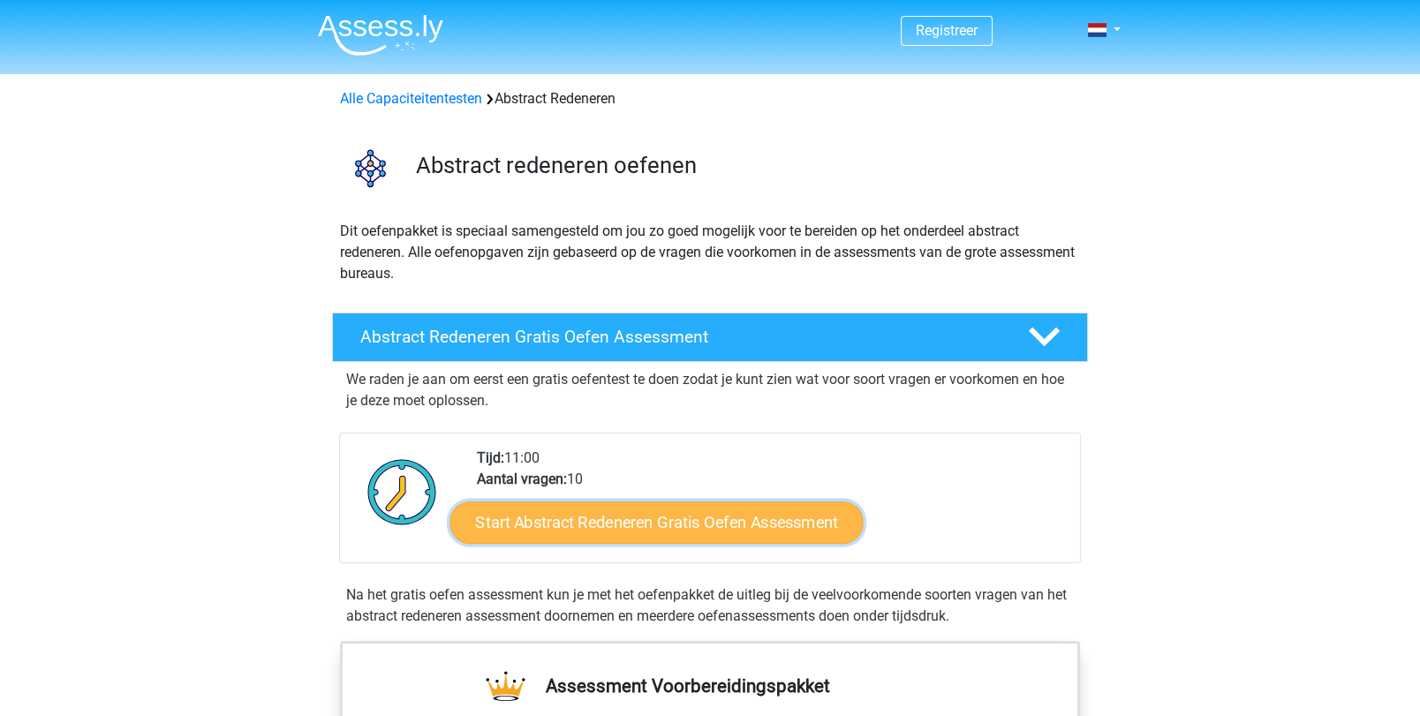
click at [607, 521] on link "Start Abstract Redeneren Gratis Oefen Assessment" at bounding box center [656, 522] width 413 height 42
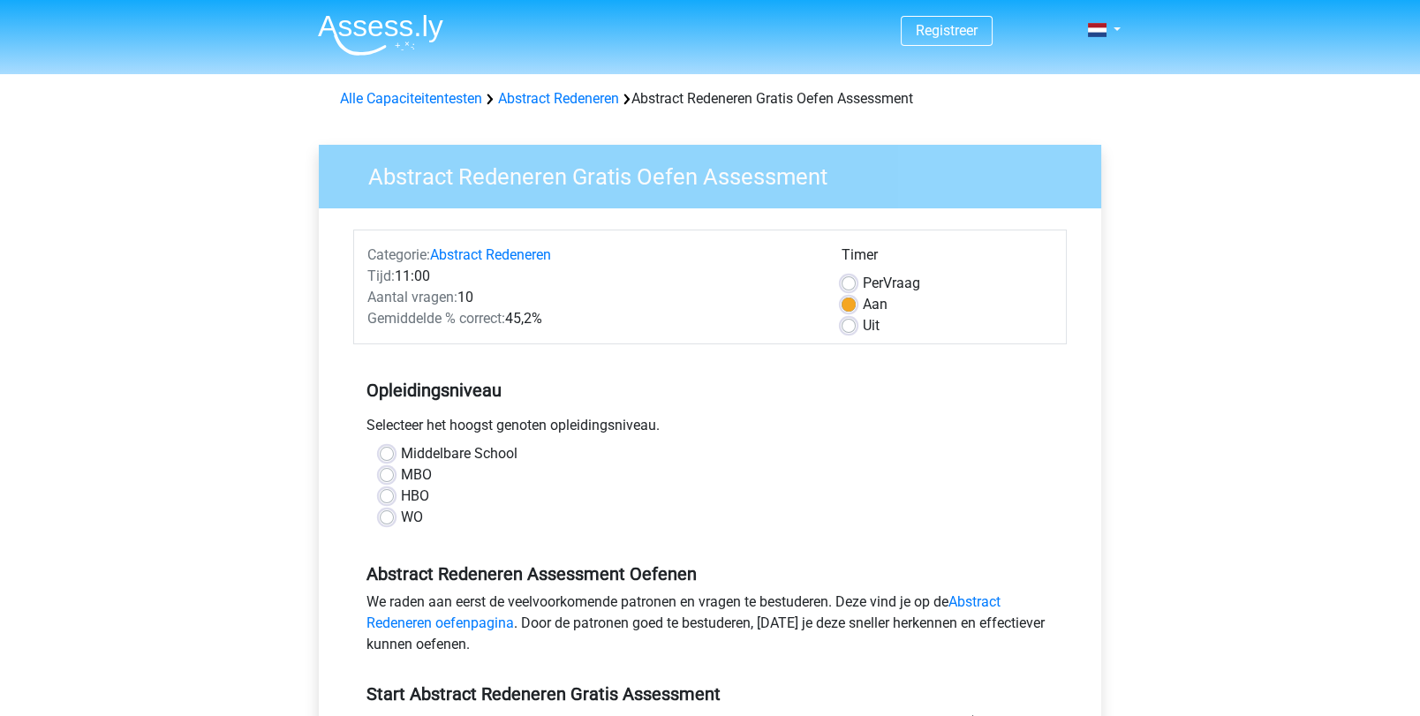
click at [395, 450] on div "Middelbare School" at bounding box center [710, 453] width 660 height 21
click at [401, 450] on label "Middelbare School" at bounding box center [459, 453] width 117 height 21
click at [389, 450] on input "Middelbare School" at bounding box center [387, 452] width 14 height 18
radio input "true"
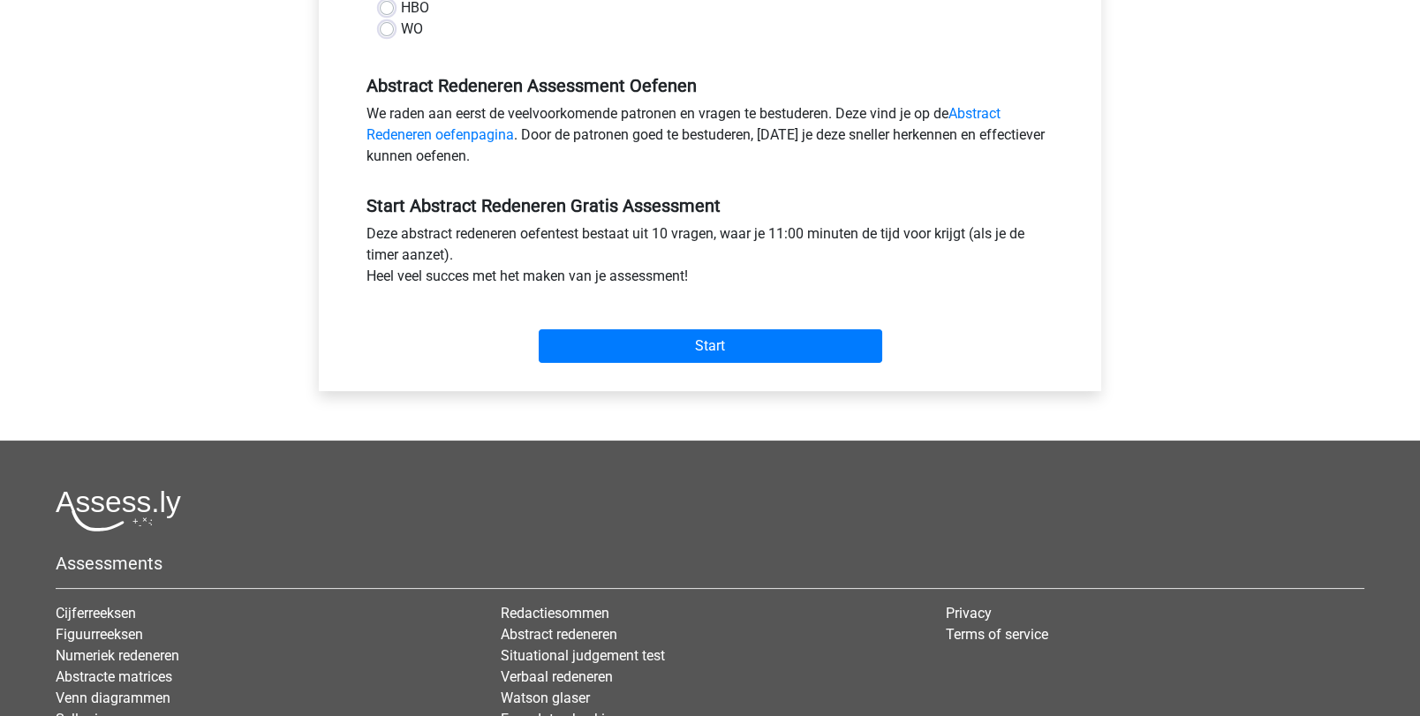
scroll to position [493, 0]
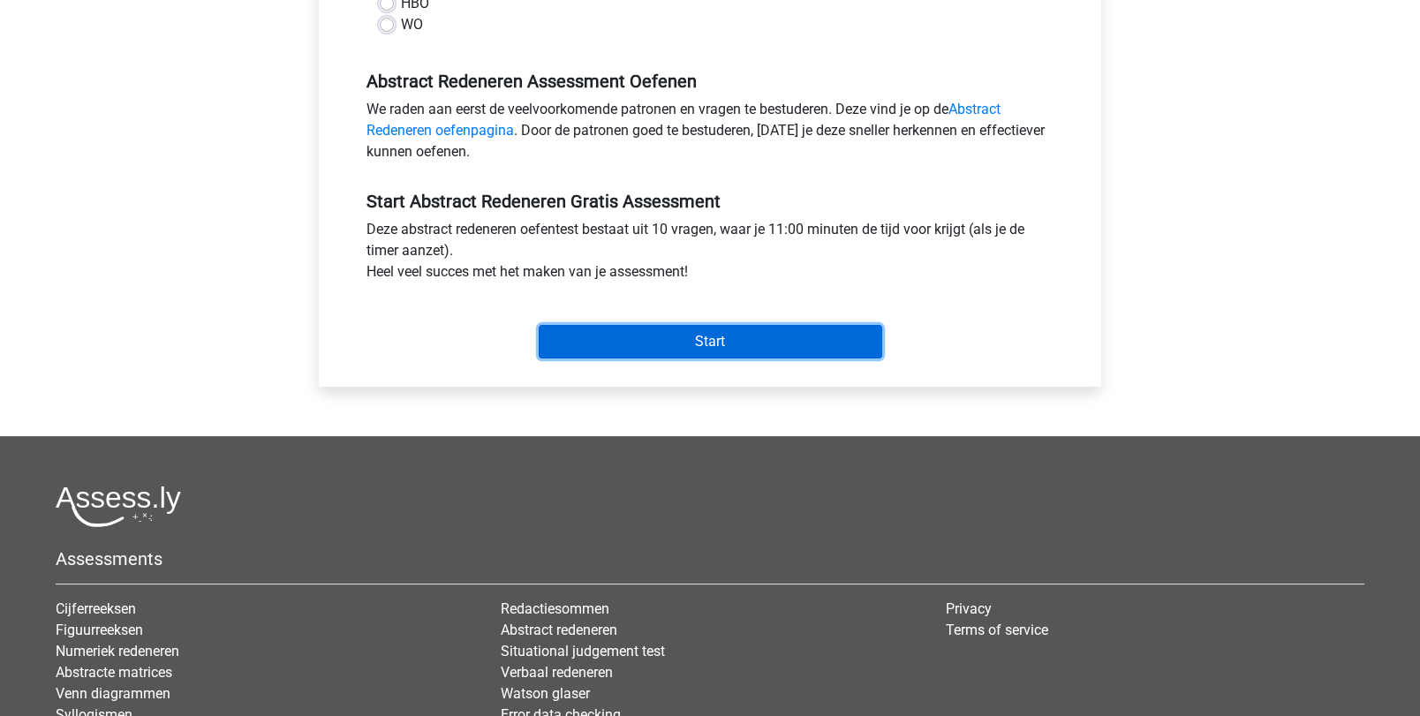
click at [726, 339] on input "Start" at bounding box center [710, 342] width 343 height 34
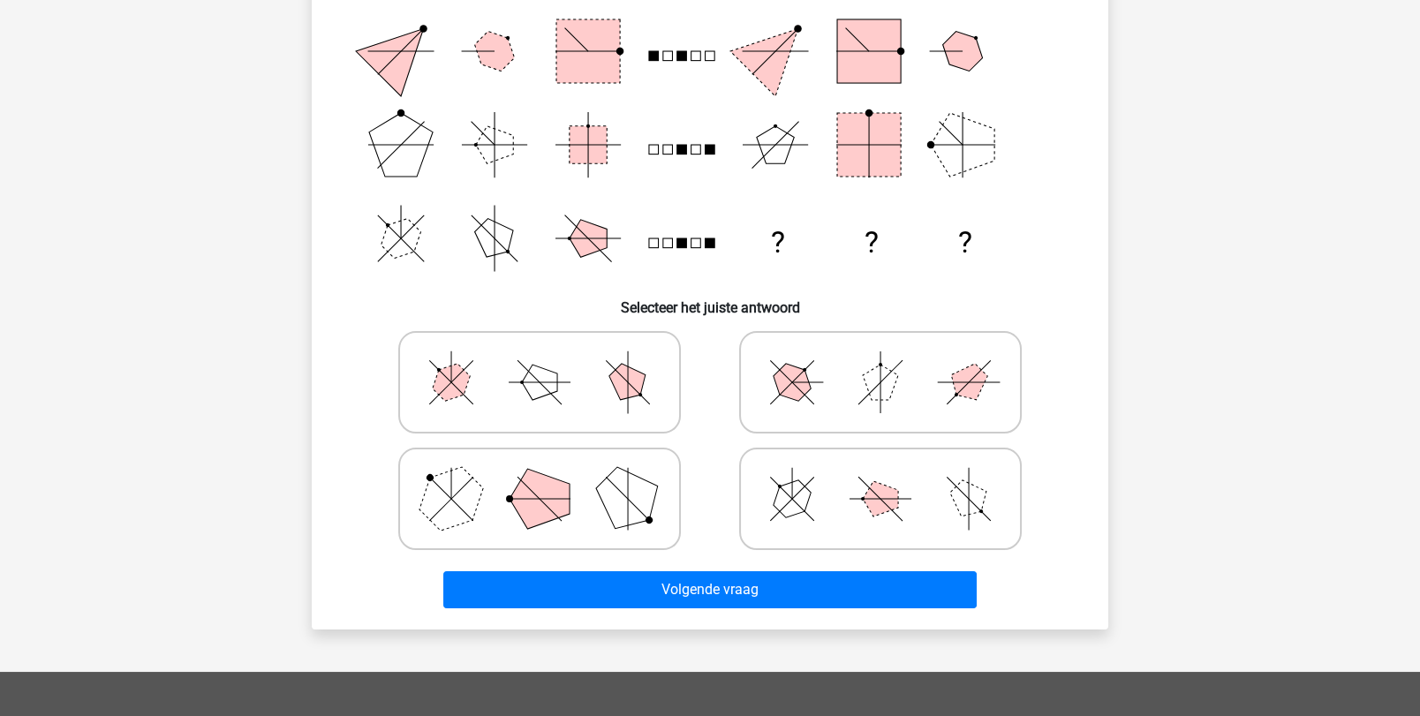
scroll to position [342, 0]
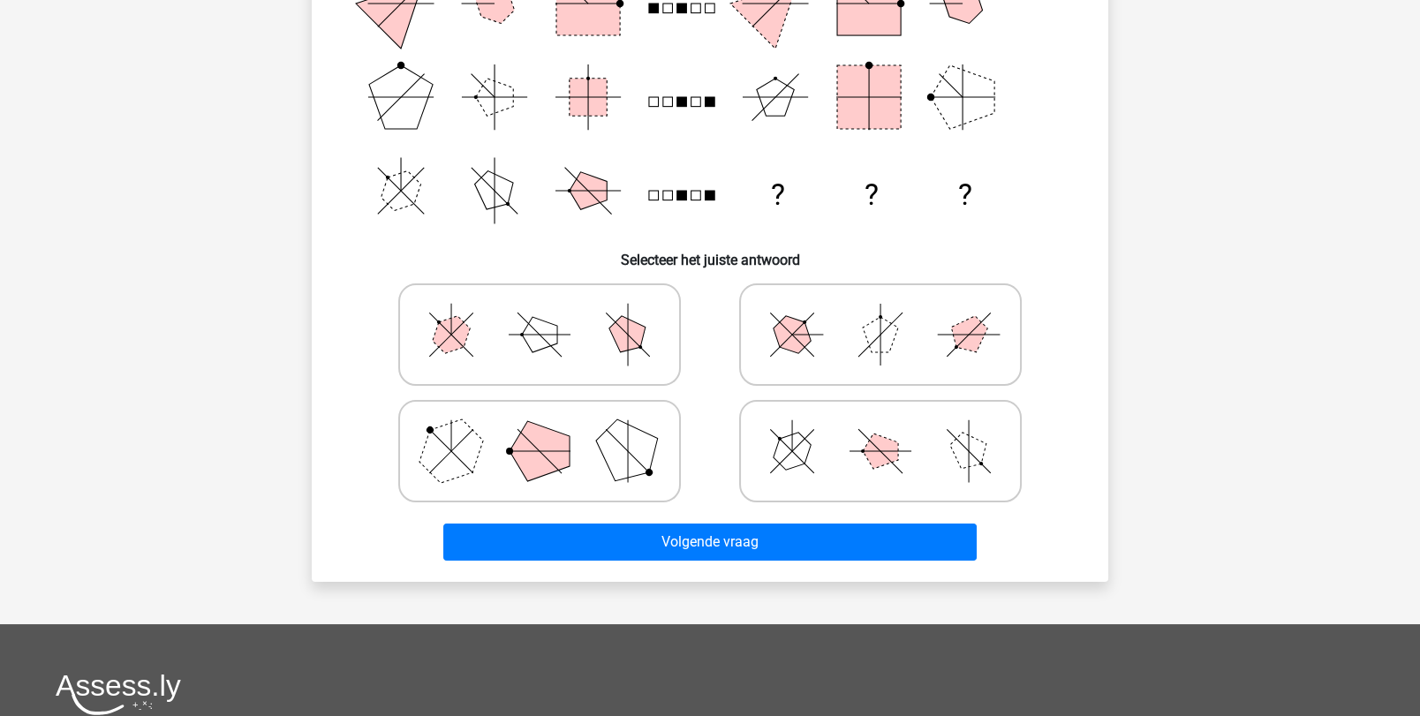
click at [519, 326] on icon at bounding box center [539, 335] width 265 height 88
click at [540, 313] on input "radio" at bounding box center [545, 306] width 11 height 11
radio input "true"
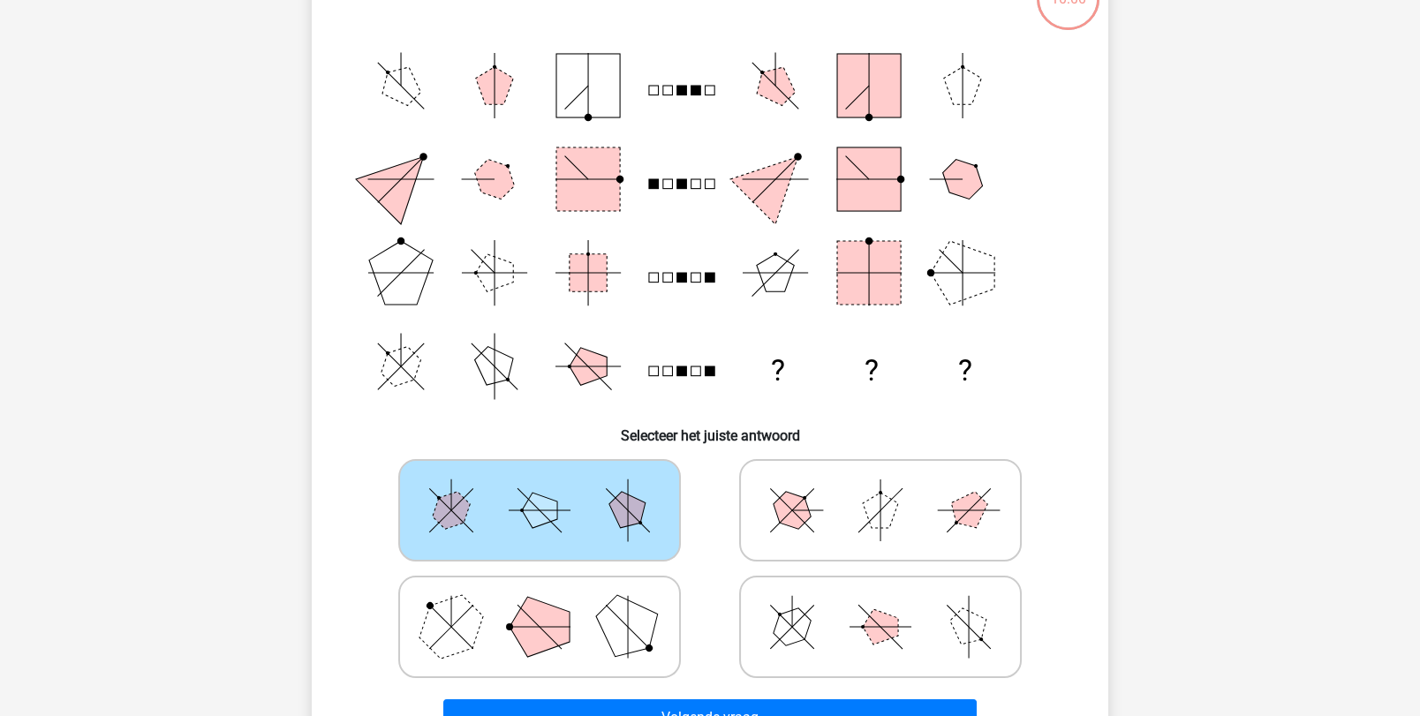
scroll to position [167, 0]
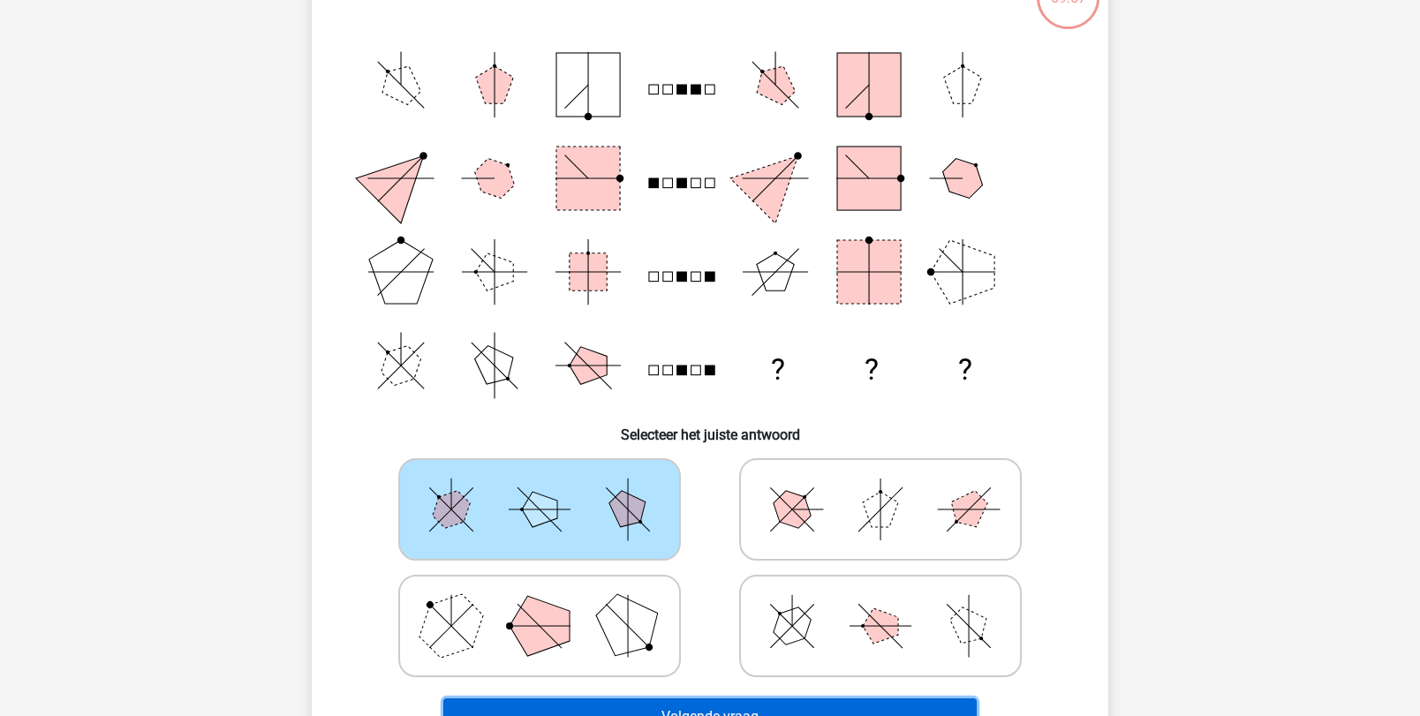
click at [697, 711] on button "Volgende vraag" at bounding box center [710, 716] width 534 height 37
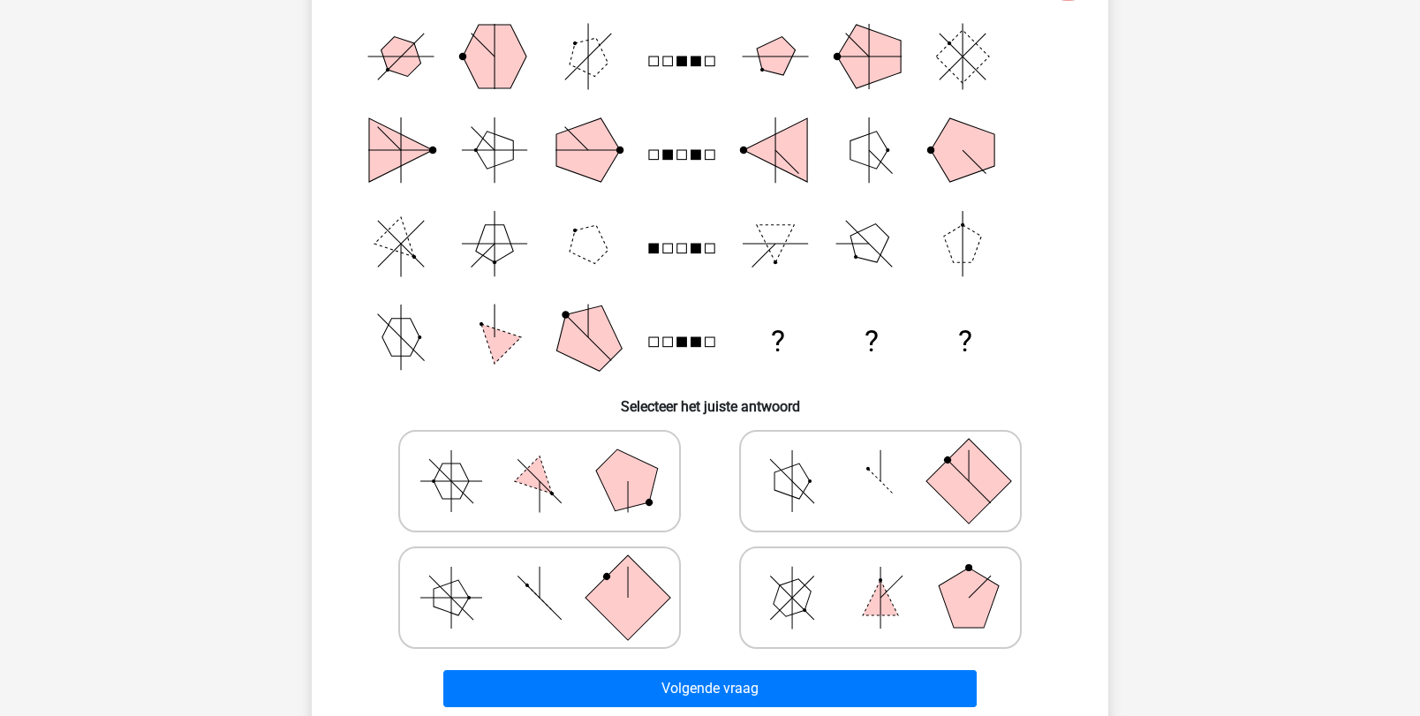
scroll to position [193, 0]
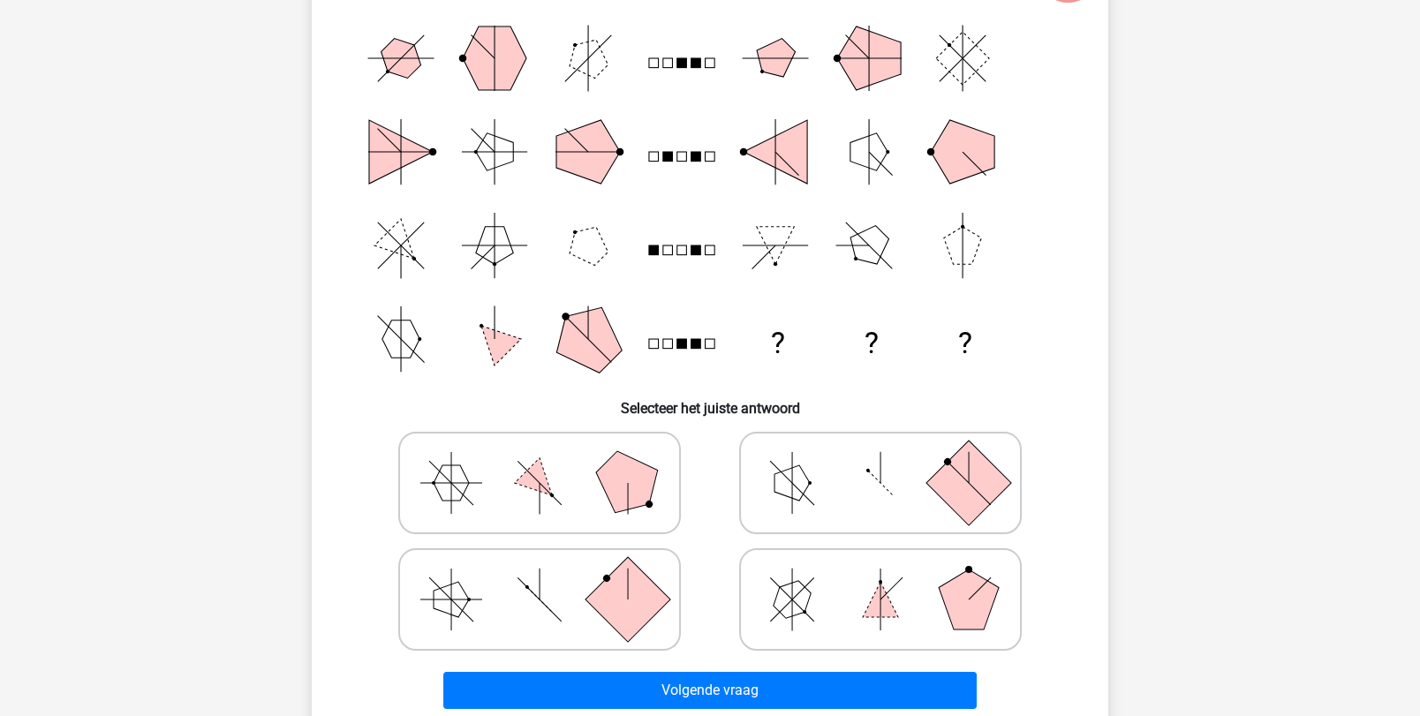
click at [898, 597] on icon at bounding box center [880, 599] width 265 height 88
click at [892, 577] on input "radio" at bounding box center [885, 571] width 11 height 11
radio input "true"
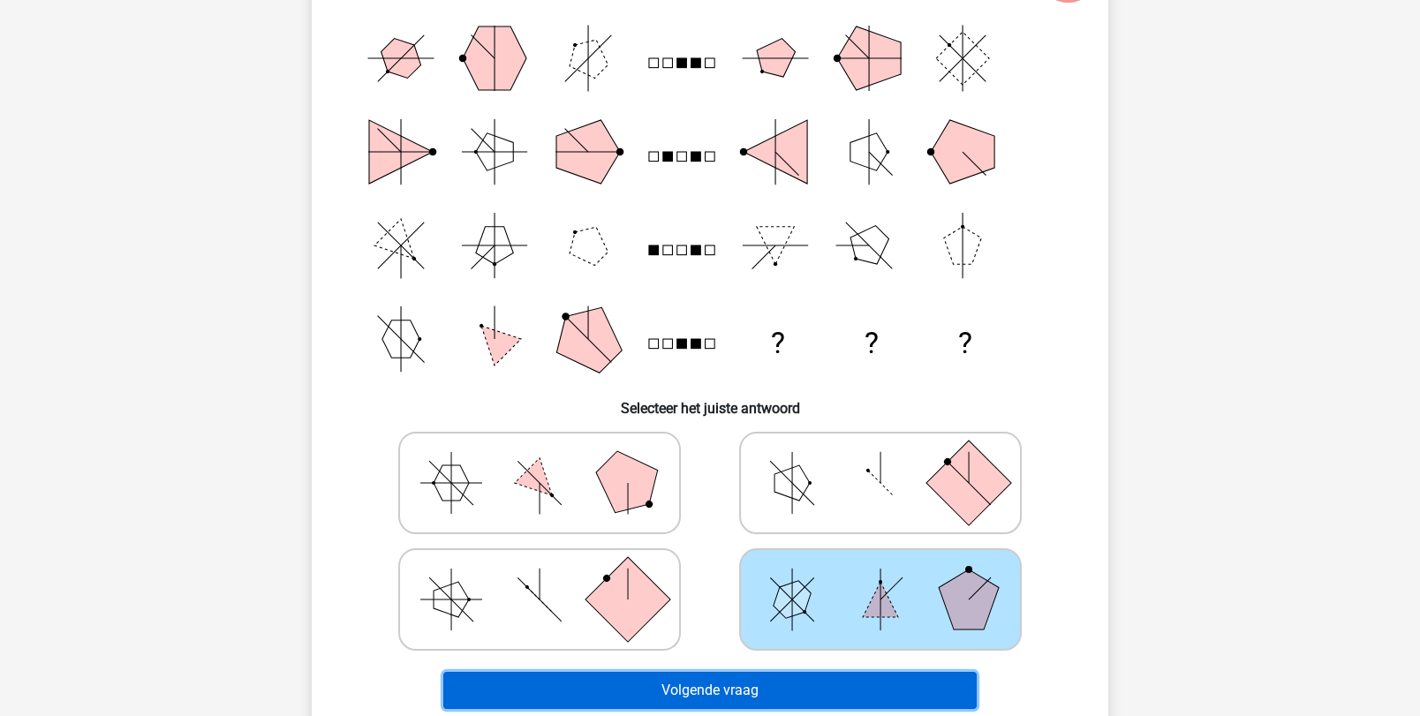
click at [734, 676] on button "Volgende vraag" at bounding box center [710, 690] width 534 height 37
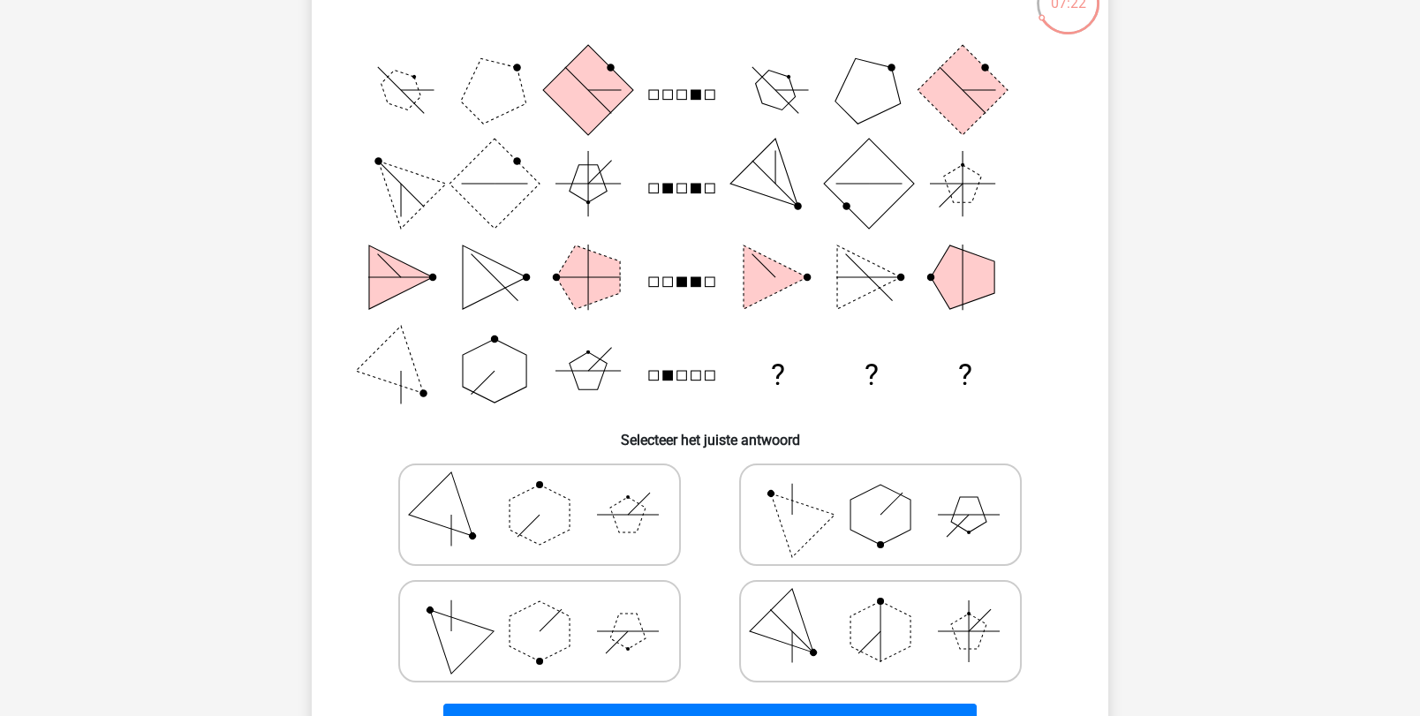
scroll to position [164, 0]
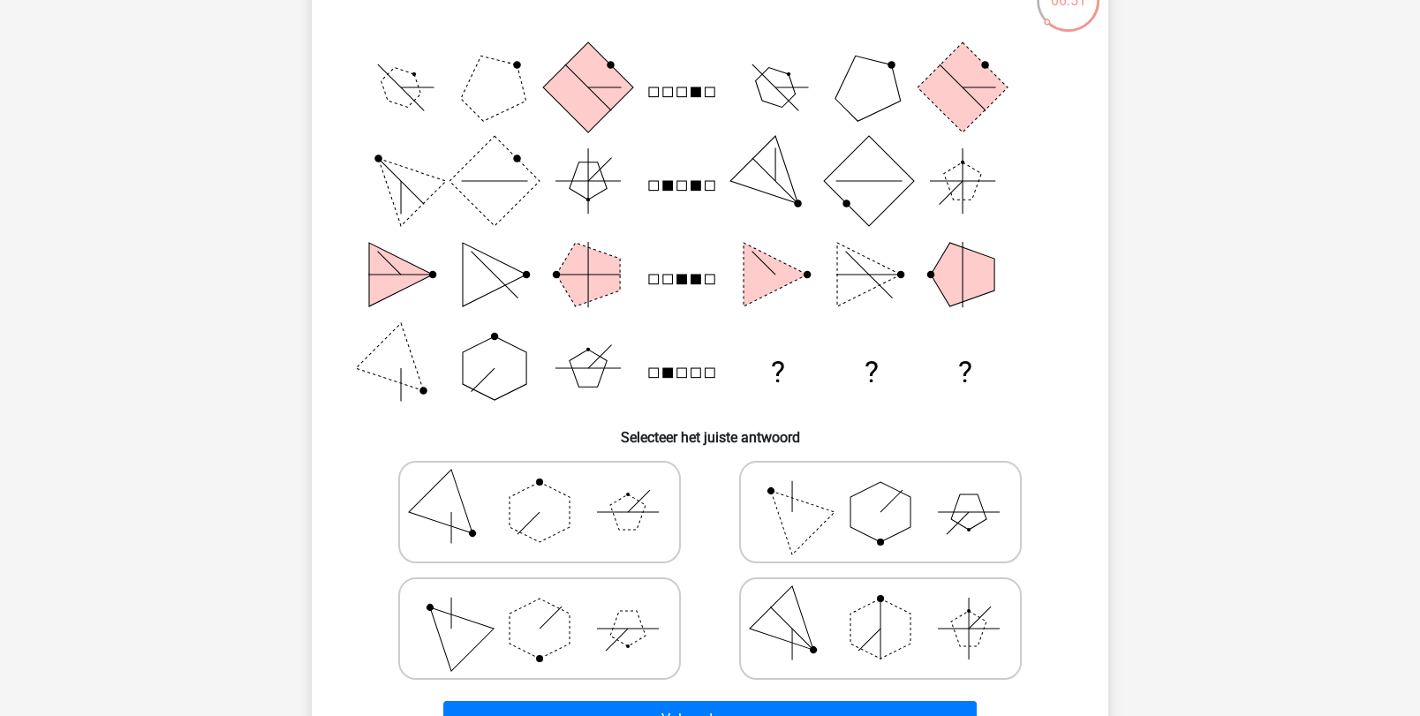
click at [487, 481] on icon at bounding box center [539, 512] width 265 height 88
click at [540, 481] on input "radio" at bounding box center [545, 484] width 11 height 11
radio input "true"
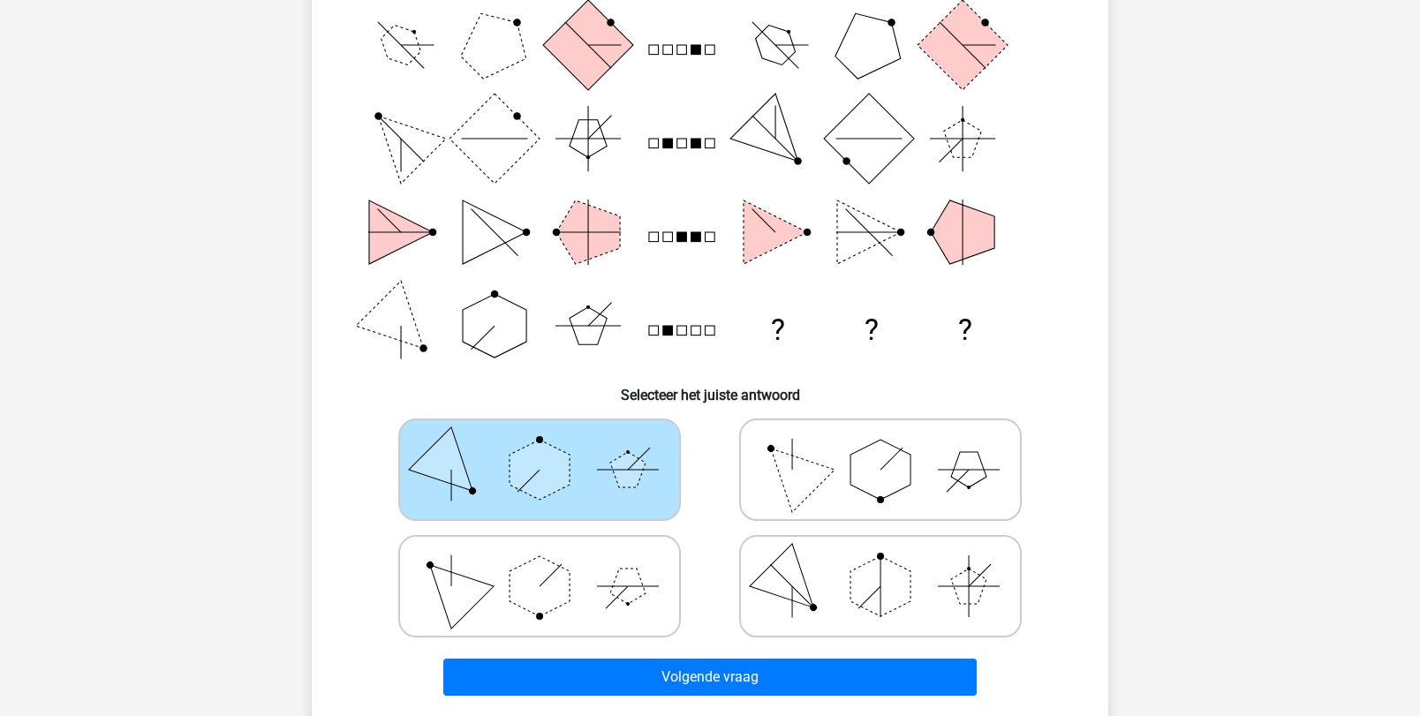
scroll to position [344, 0]
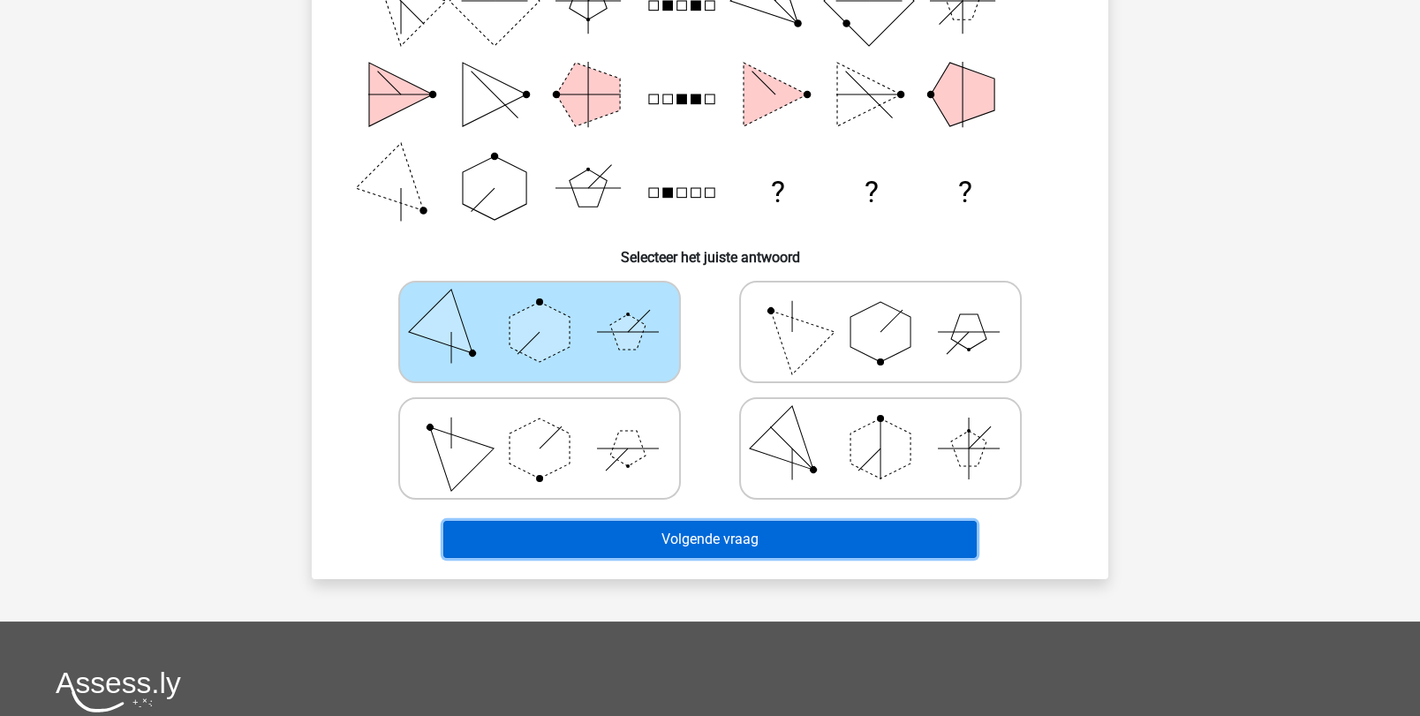
click at [617, 522] on button "Volgende vraag" at bounding box center [710, 539] width 534 height 37
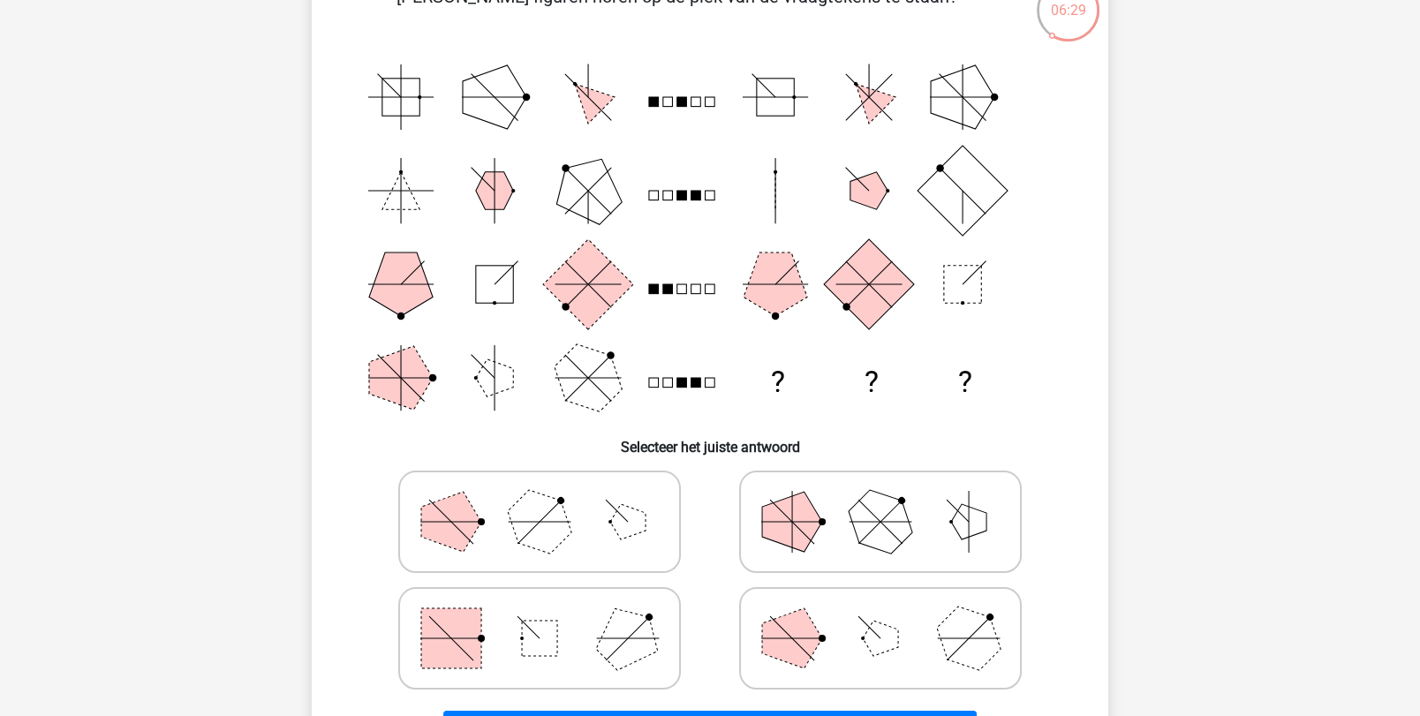
scroll to position [155, 0]
click at [857, 542] on icon at bounding box center [880, 521] width 265 height 88
click at [880, 499] on input "radio" at bounding box center [885, 492] width 11 height 11
radio input "true"
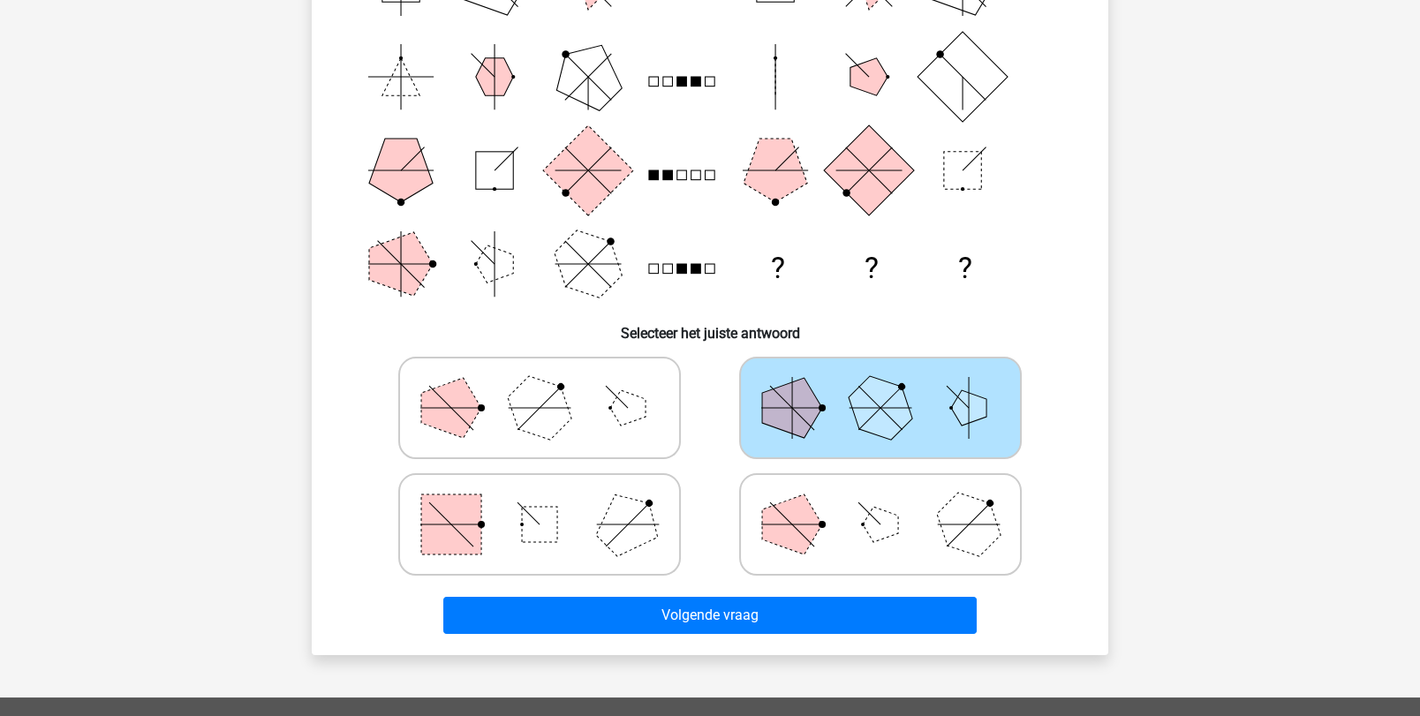
scroll to position [306, 0]
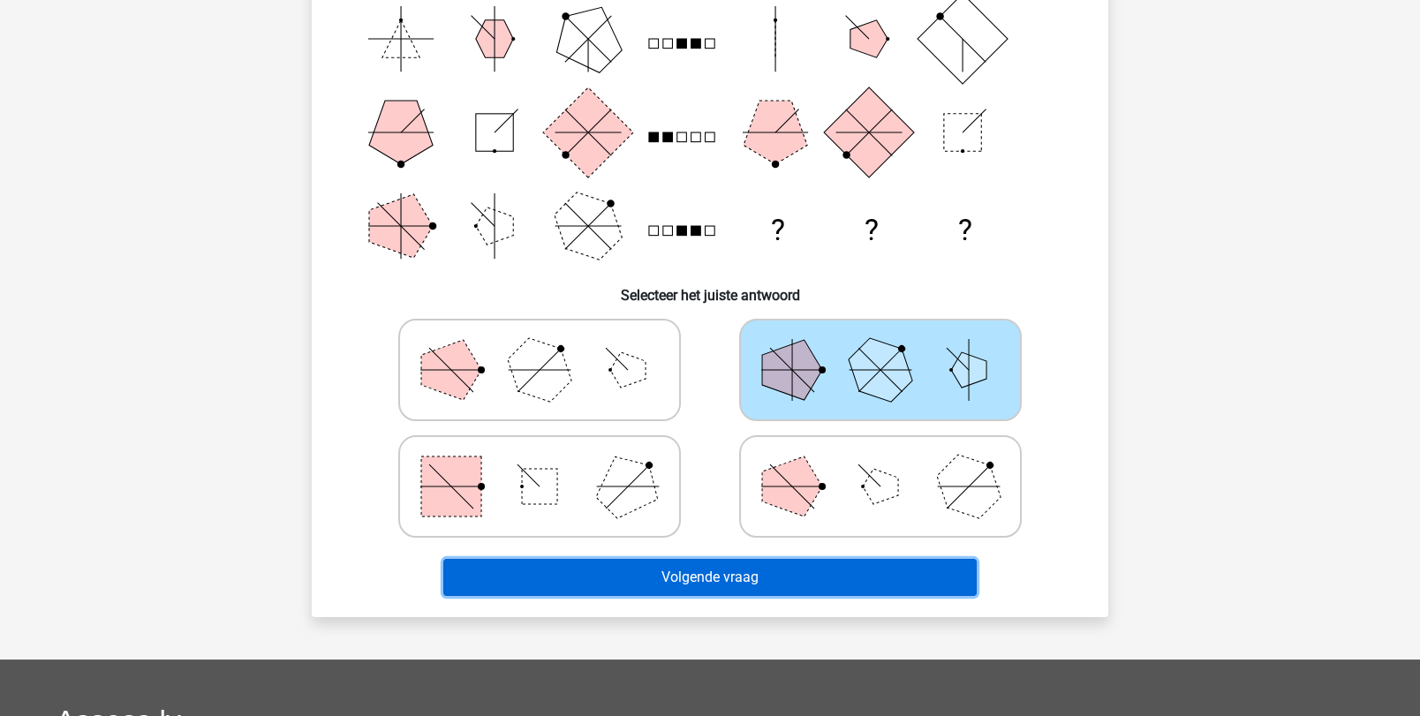
click at [845, 559] on button "Volgende vraag" at bounding box center [710, 577] width 534 height 37
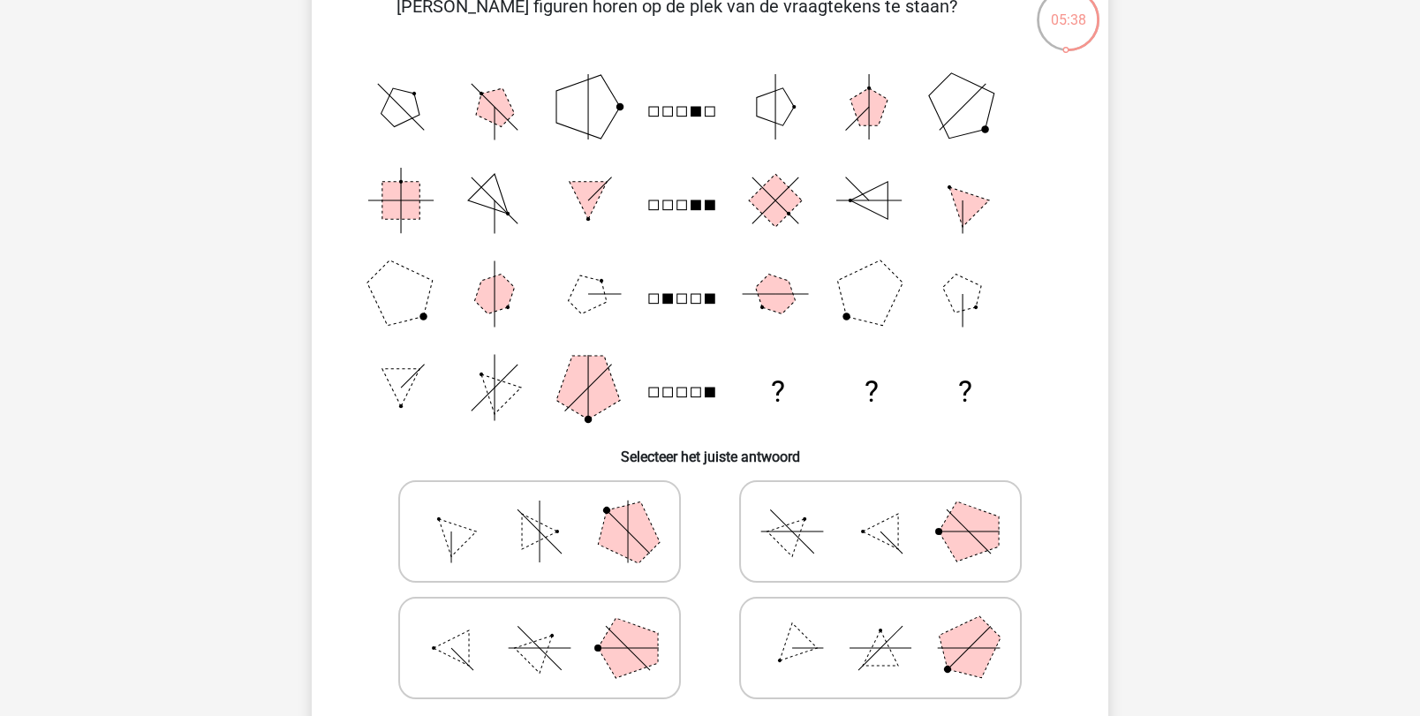
scroll to position [186, 0]
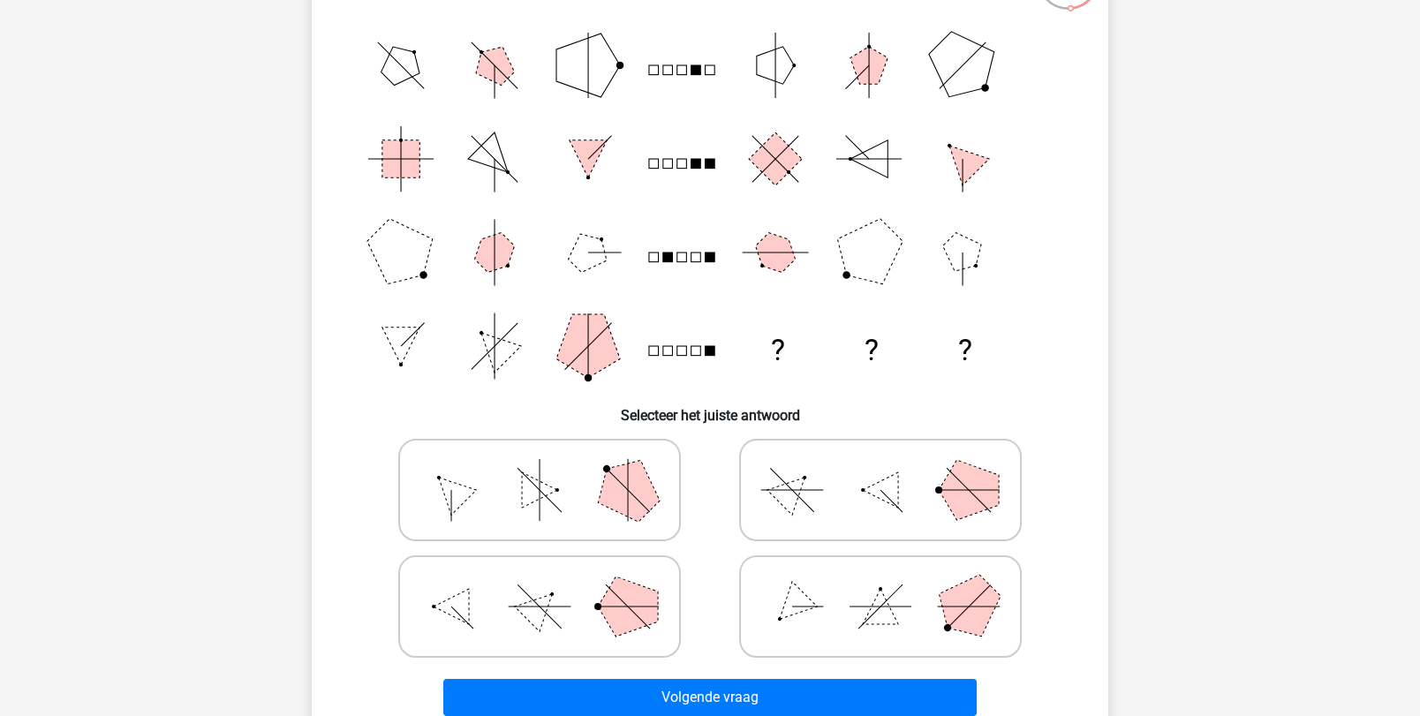
click at [660, 536] on label at bounding box center [539, 490] width 283 height 102
click at [551, 468] on input "radio" at bounding box center [545, 462] width 11 height 11
radio input "true"
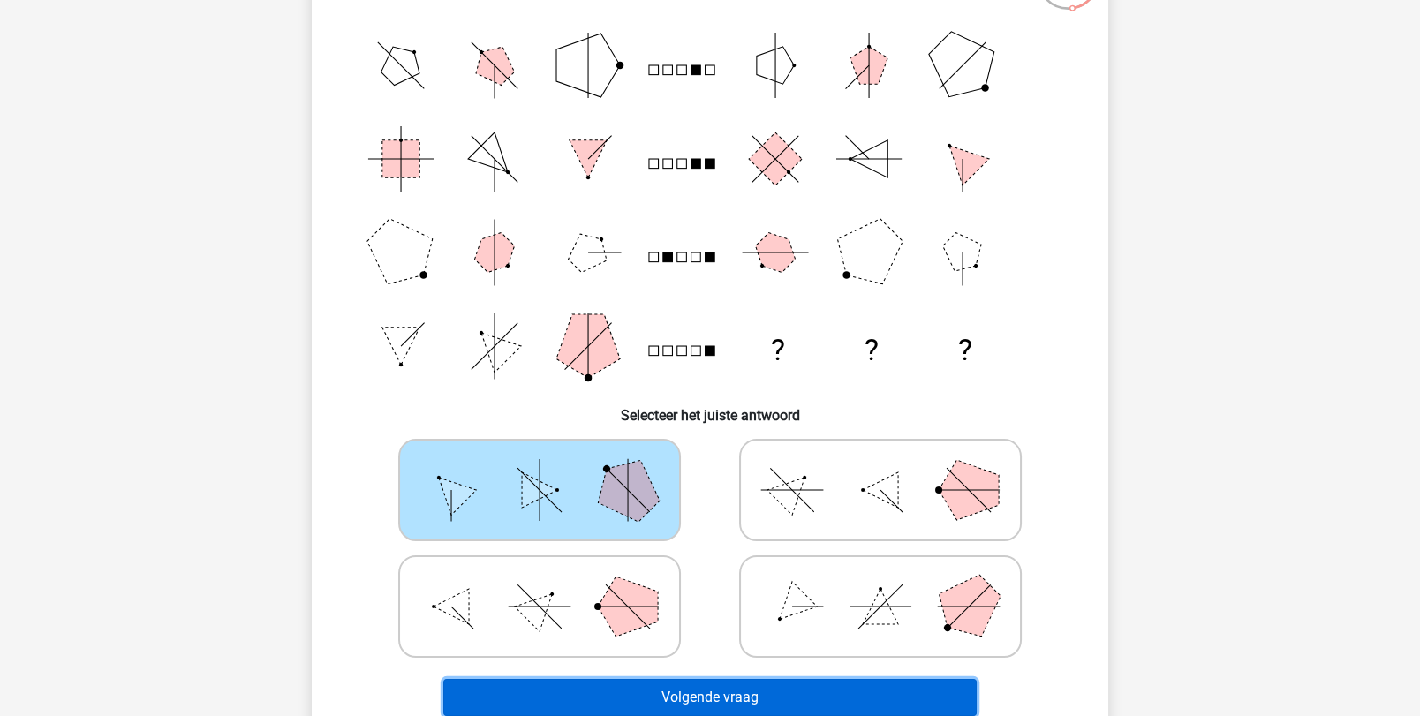
click at [728, 691] on button "Volgende vraag" at bounding box center [710, 697] width 534 height 37
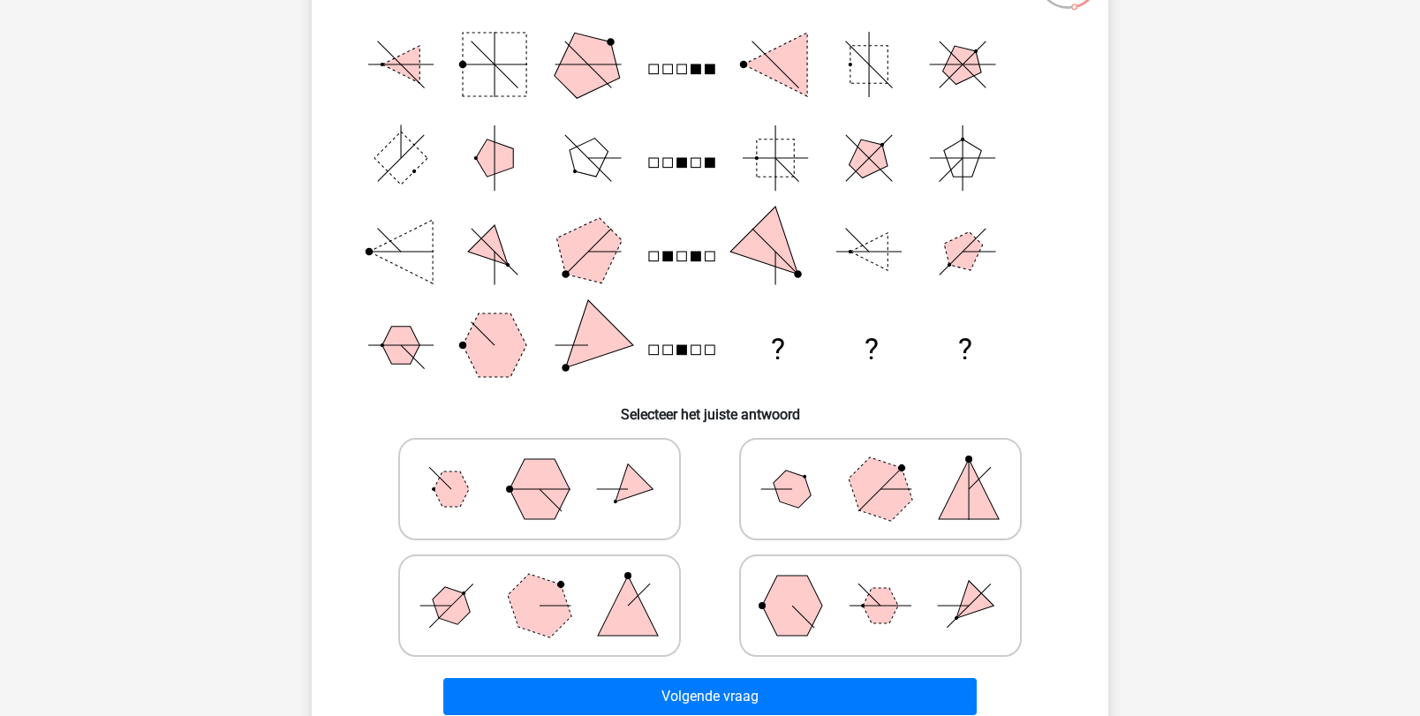
scroll to position [189, 0]
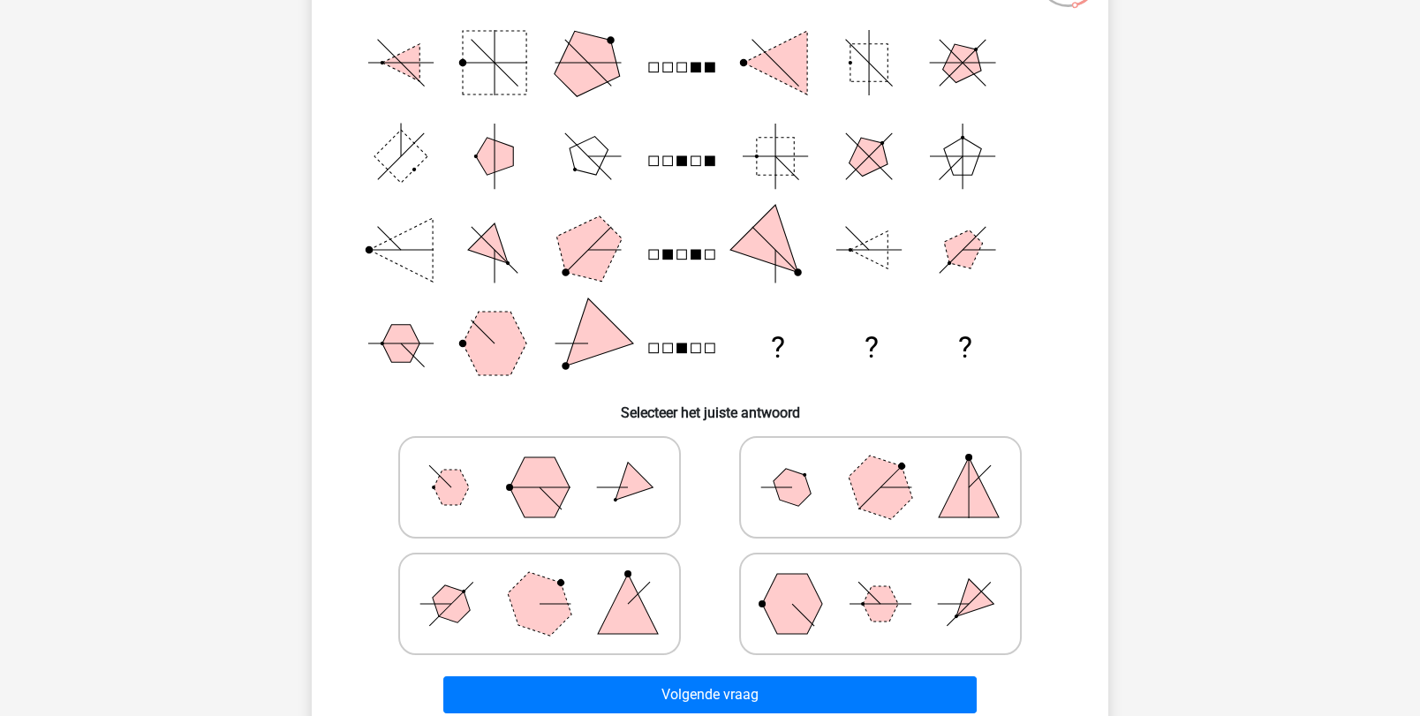
click at [801, 636] on icon at bounding box center [880, 604] width 265 height 88
click at [880, 582] on input "radio" at bounding box center [885, 575] width 11 height 11
radio input "true"
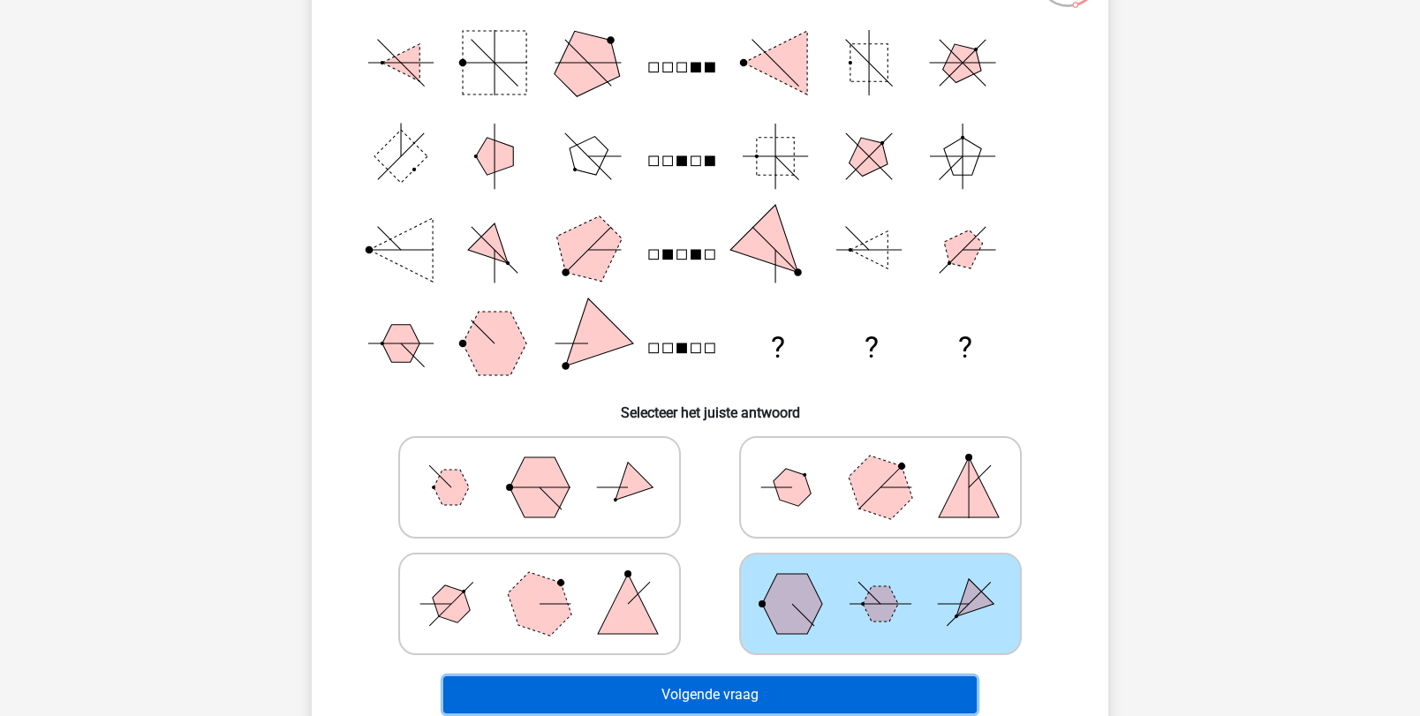
click at [777, 683] on button "Volgende vraag" at bounding box center [710, 694] width 534 height 37
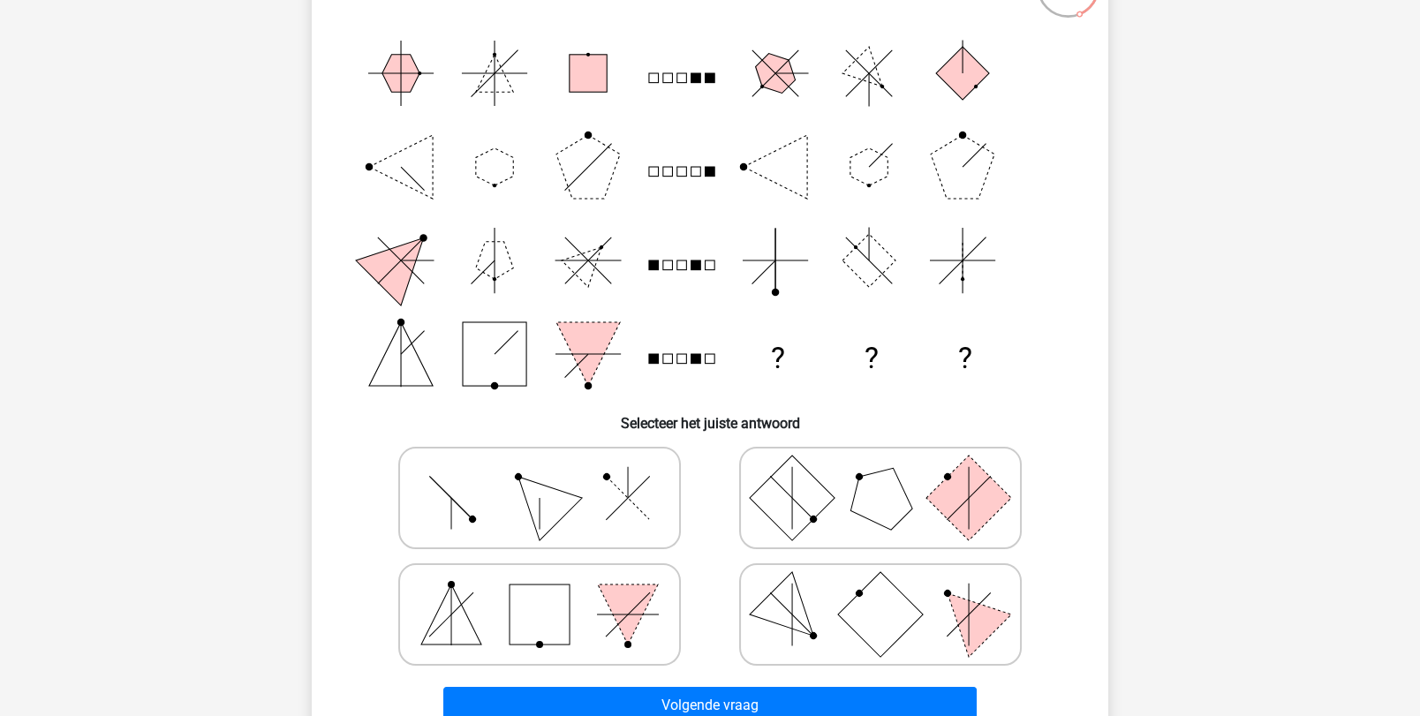
scroll to position [188, 0]
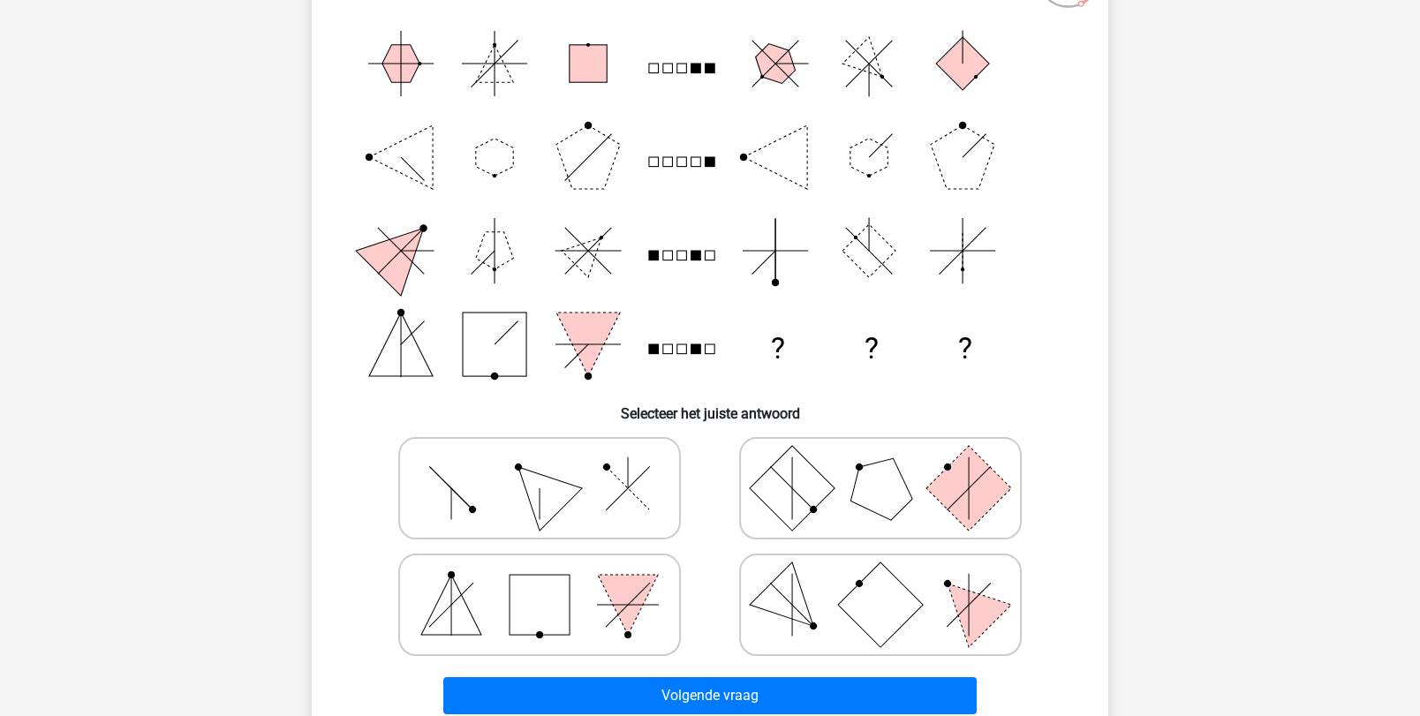
click at [899, 618] on rect at bounding box center [880, 604] width 85 height 85
click at [892, 583] on input "radio" at bounding box center [885, 576] width 11 height 11
radio input "true"
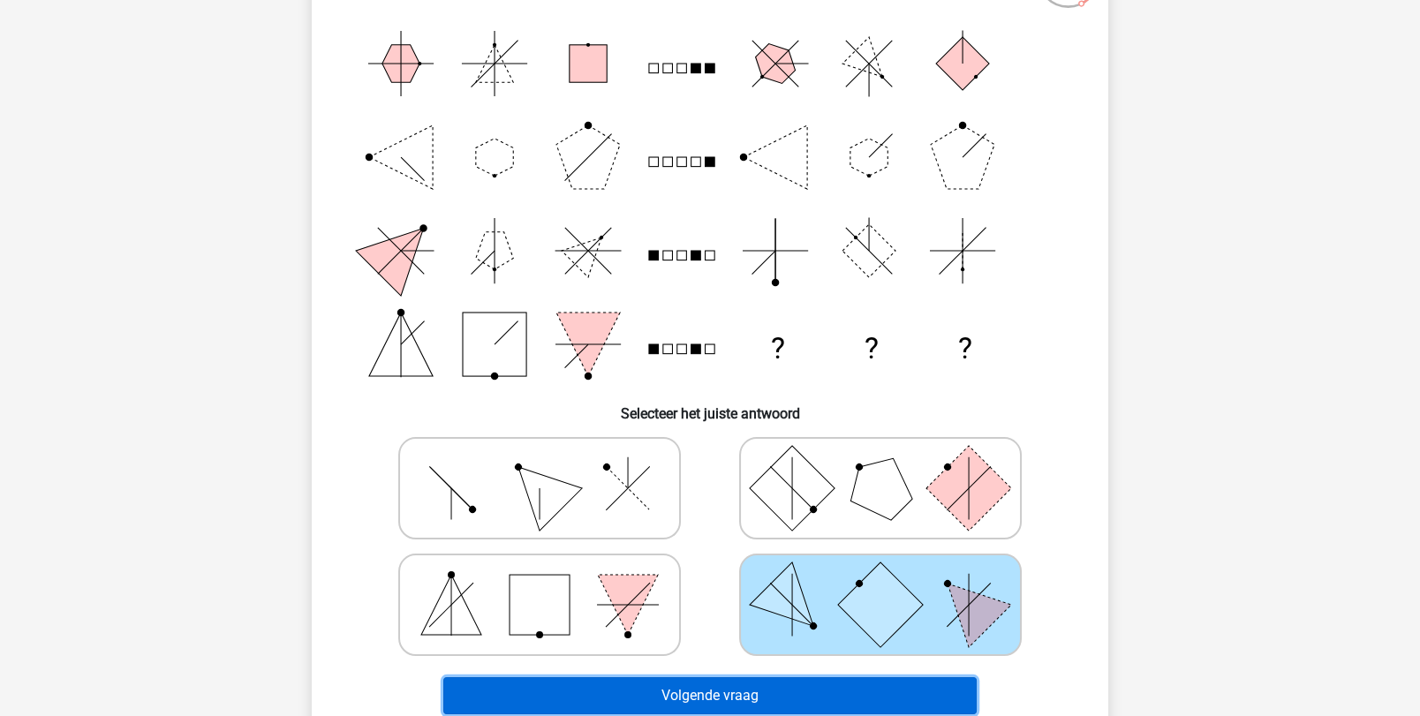
click at [879, 686] on button "Volgende vraag" at bounding box center [710, 695] width 534 height 37
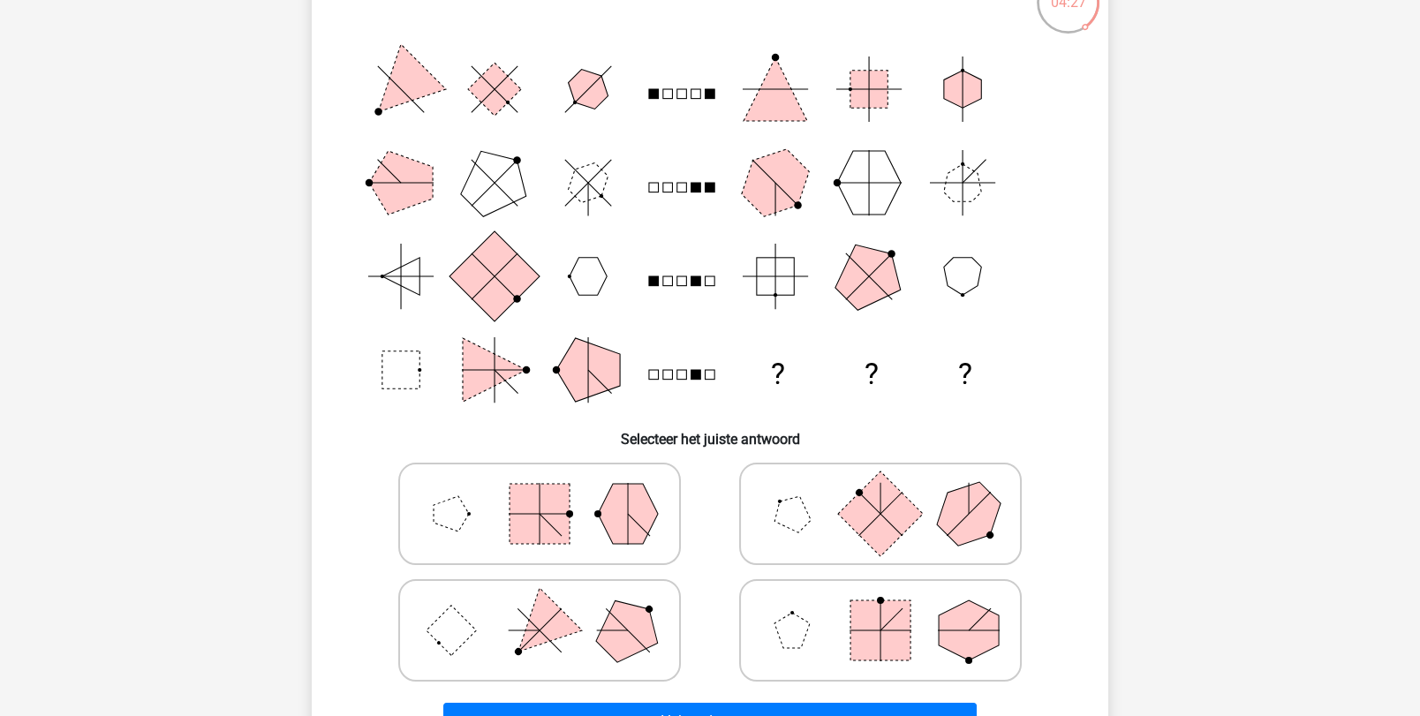
scroll to position [163, 0]
click at [556, 585] on icon at bounding box center [539, 629] width 265 height 88
click at [551, 596] on input "radio" at bounding box center [545, 601] width 11 height 11
radio input "true"
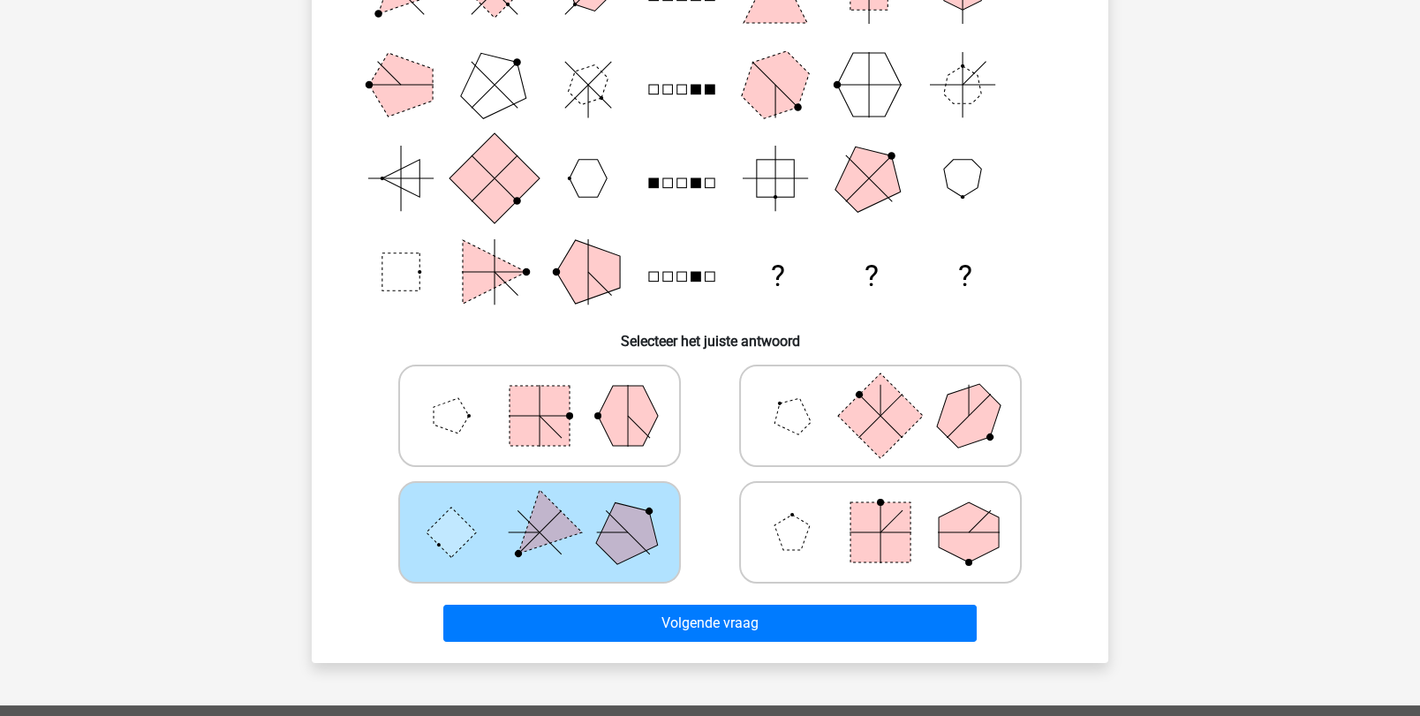
scroll to position [283, 0]
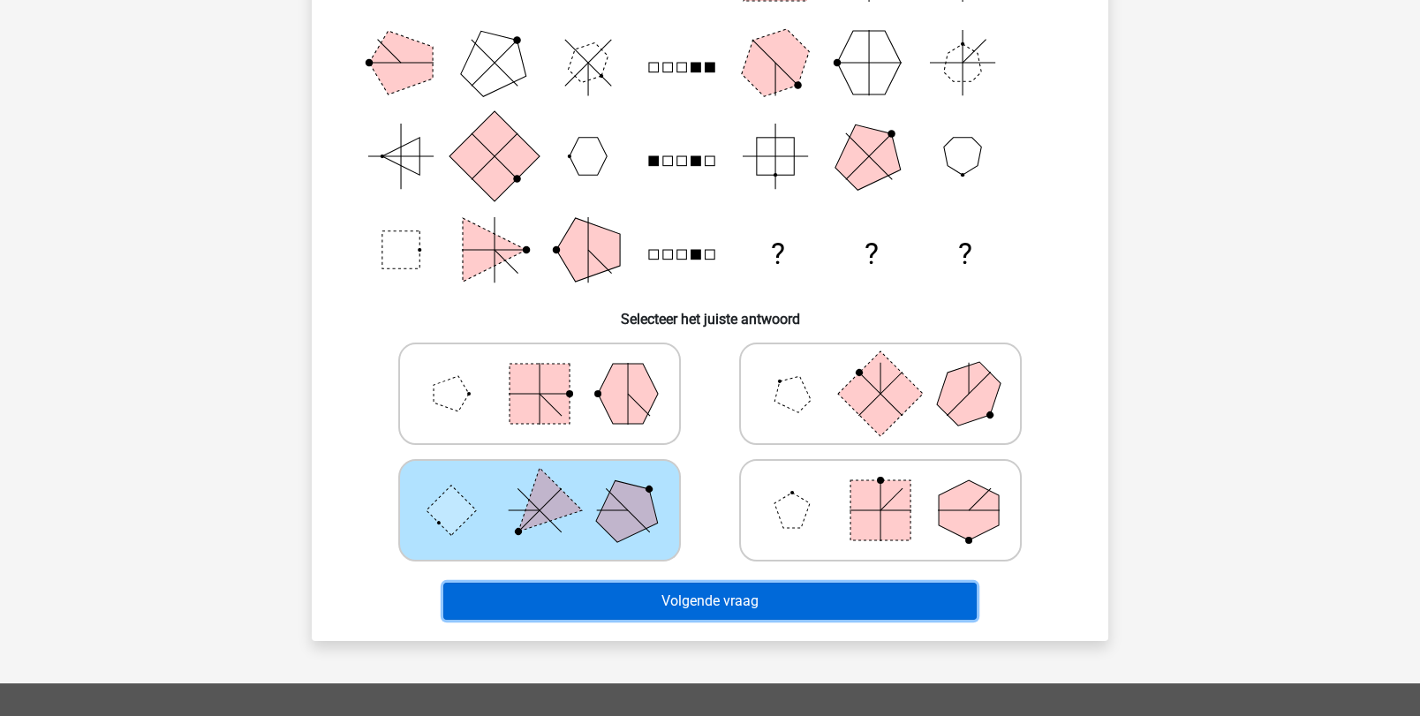
click at [625, 608] on button "Volgende vraag" at bounding box center [710, 601] width 534 height 37
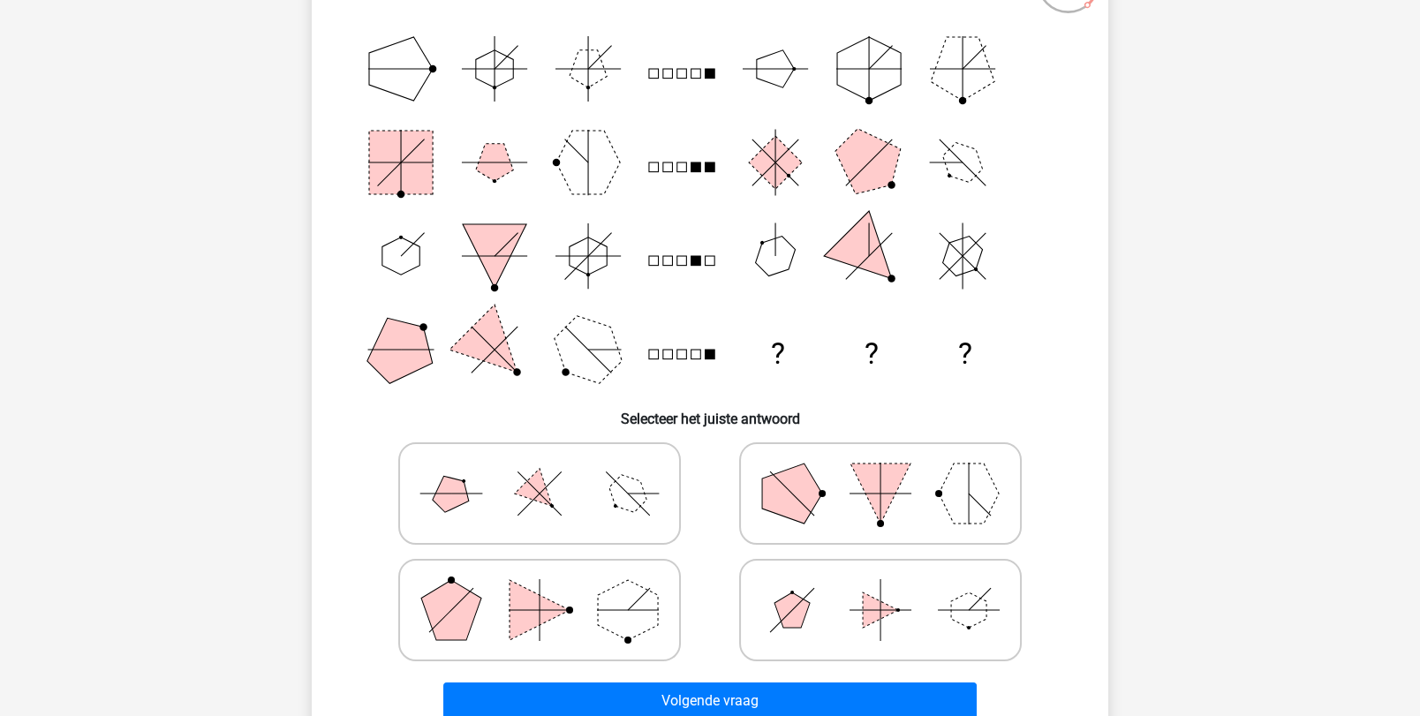
scroll to position [195, 0]
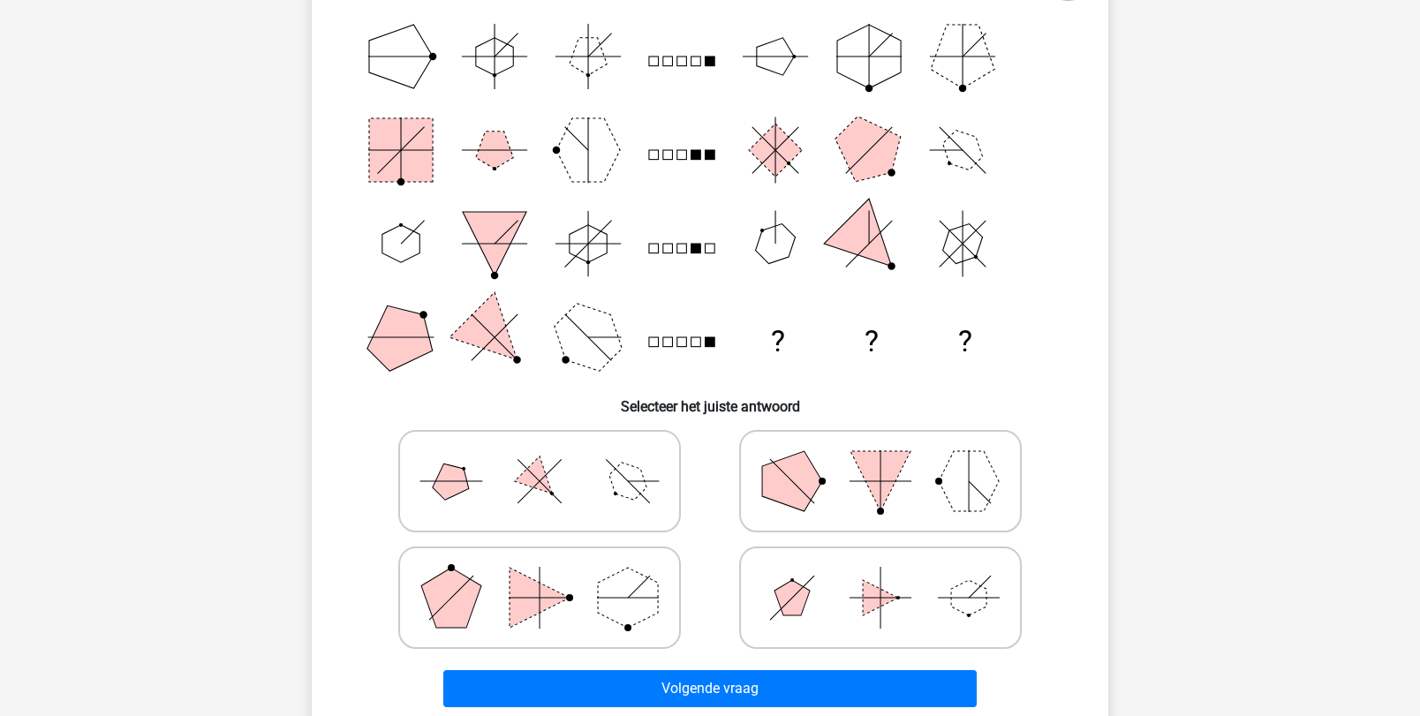
click at [505, 459] on icon at bounding box center [539, 481] width 265 height 88
click at [540, 459] on input "radio" at bounding box center [545, 453] width 11 height 11
radio input "true"
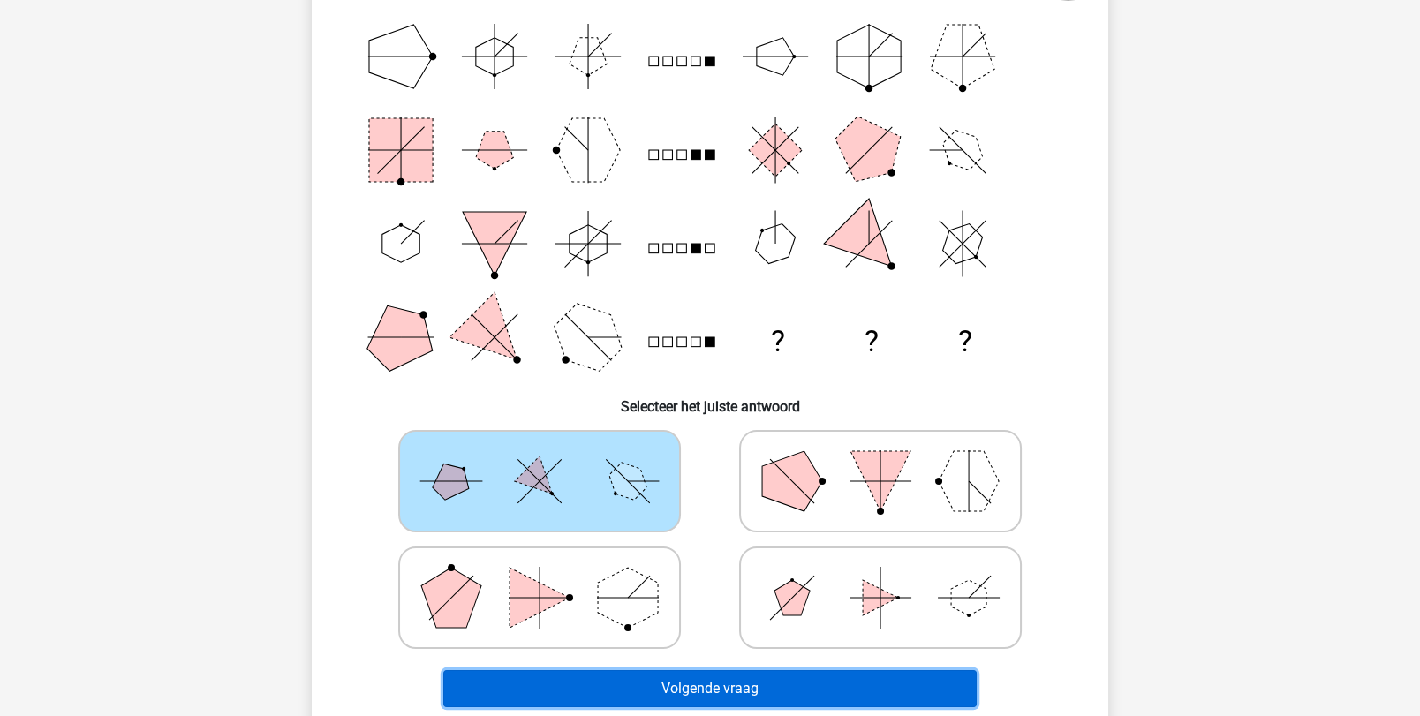
click at [554, 687] on button "Volgende vraag" at bounding box center [710, 688] width 534 height 37
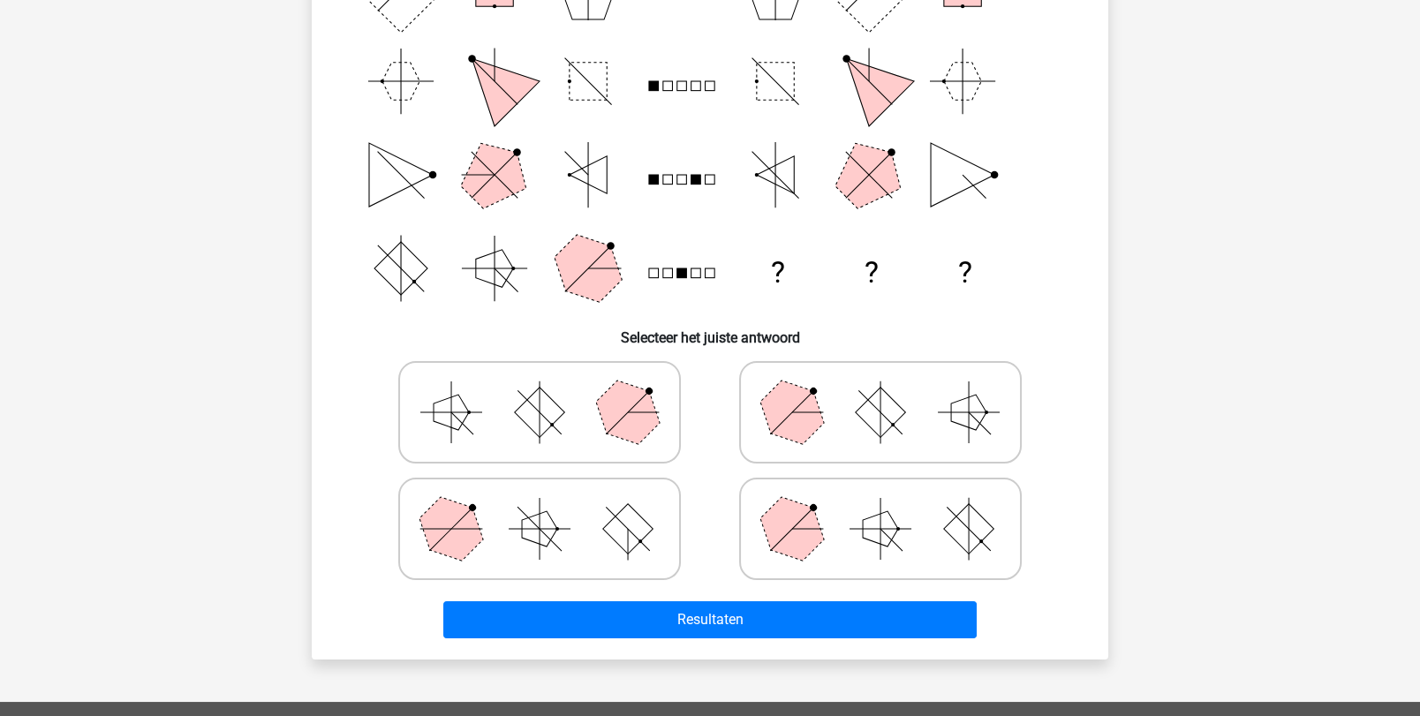
scroll to position [267, 0]
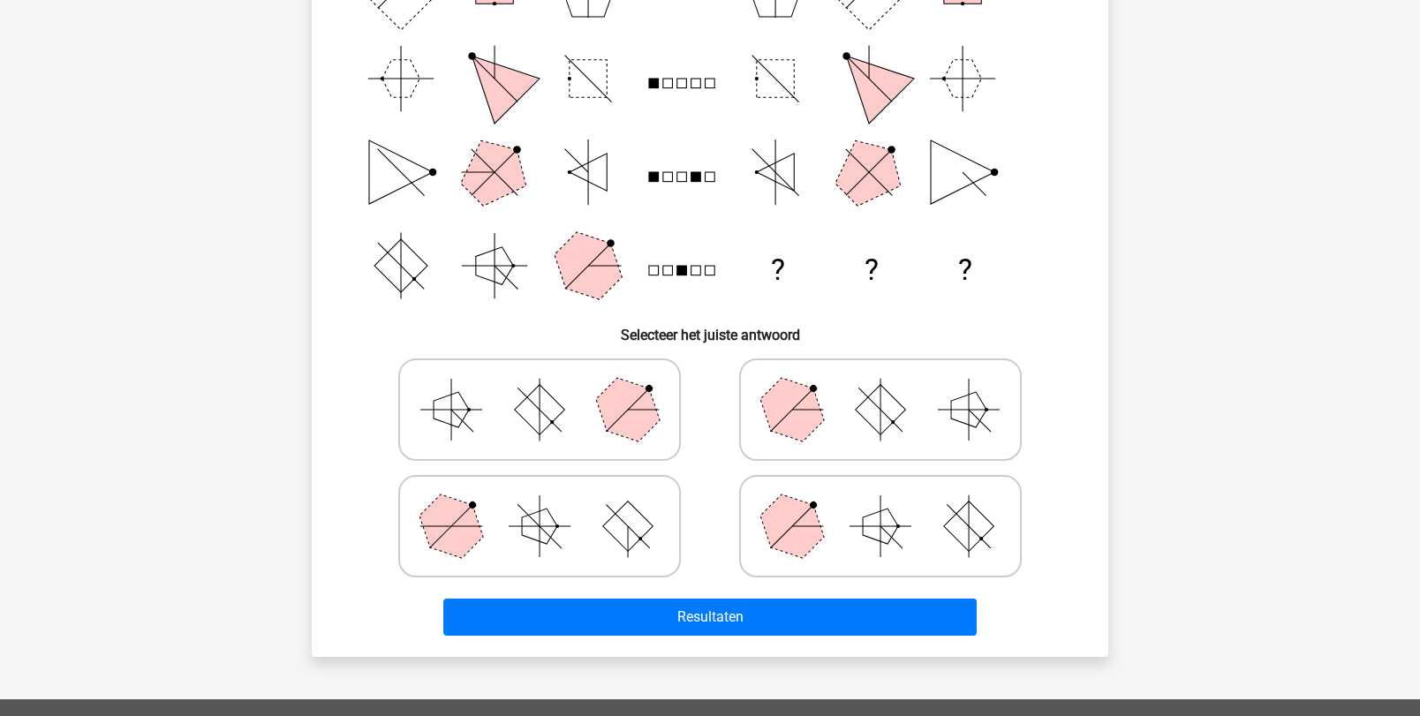
click at [608, 561] on icon at bounding box center [539, 526] width 265 height 88
click at [551, 504] on input "radio" at bounding box center [545, 498] width 11 height 11
radio input "true"
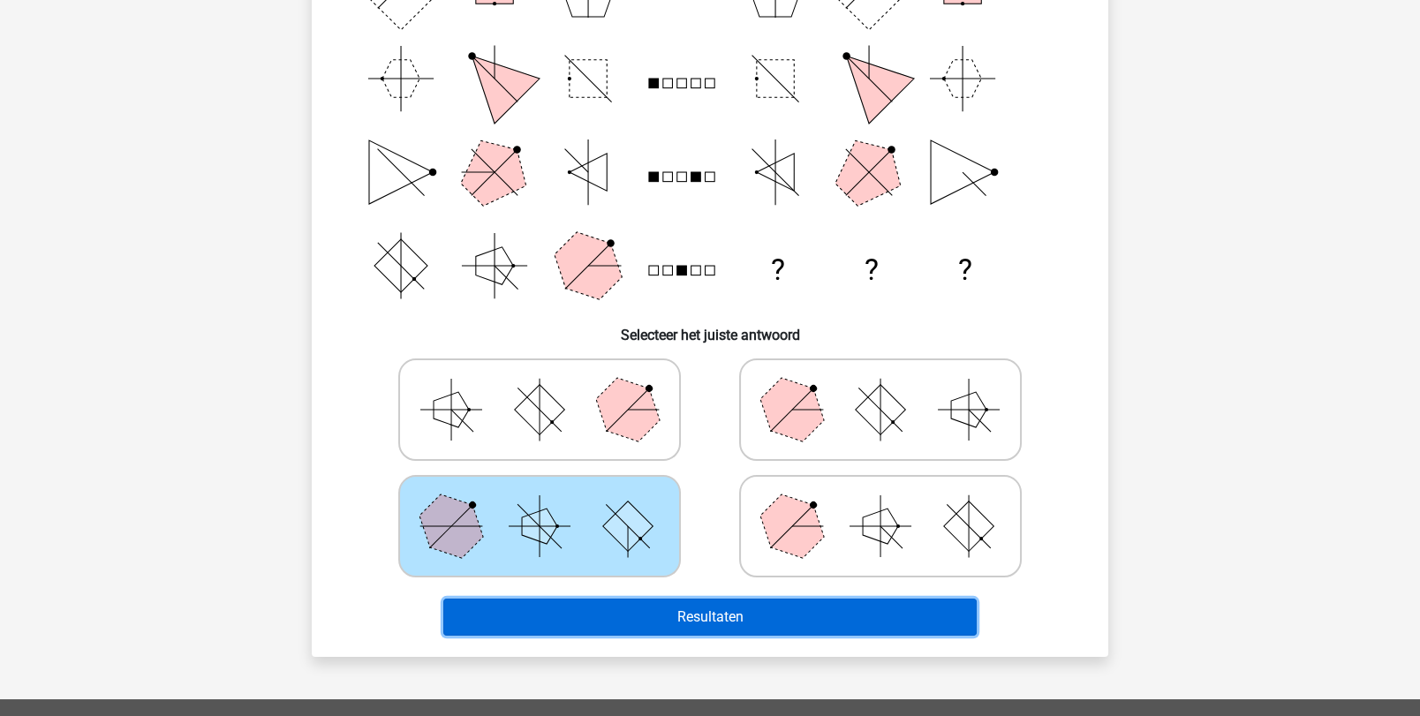
click at [643, 607] on button "Resultaten" at bounding box center [710, 617] width 534 height 37
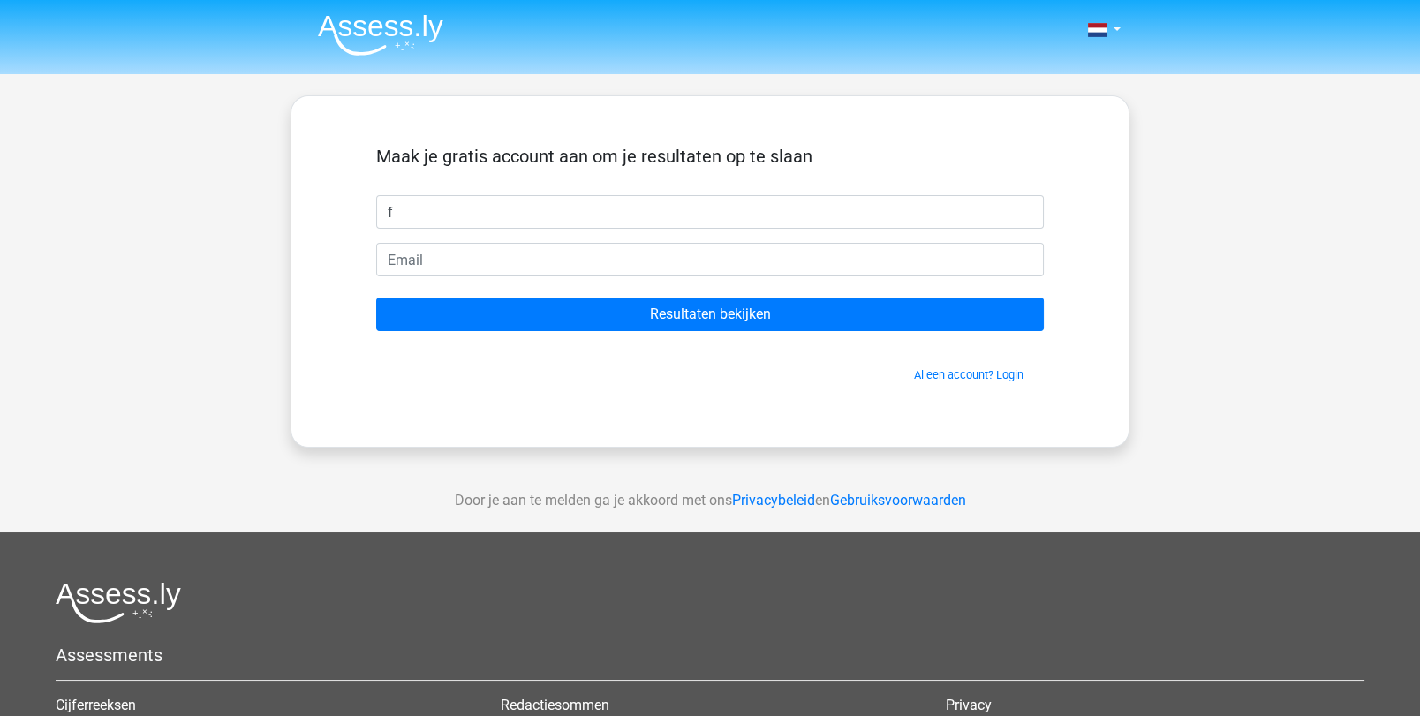
click at [376, 298] on input "Resultaten bekijken" at bounding box center [710, 315] width 668 height 34
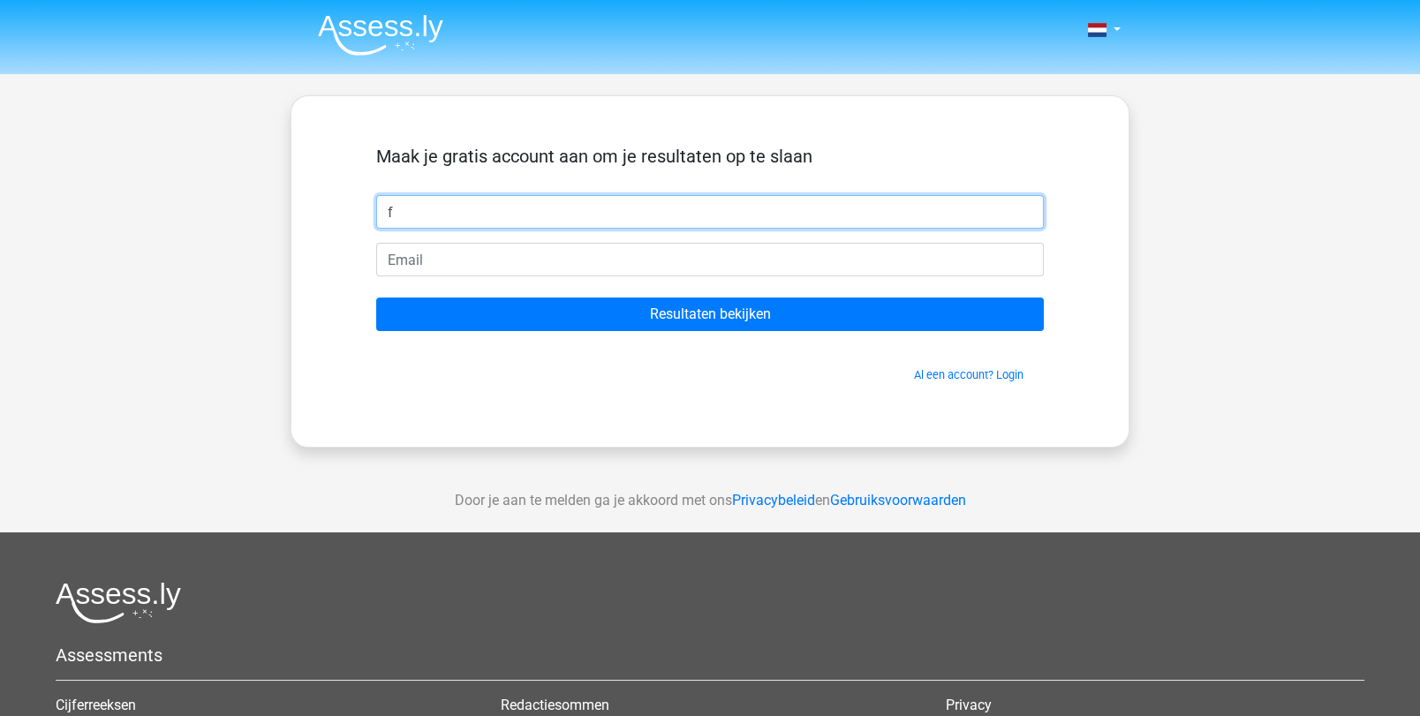
click at [584, 197] on input "f" at bounding box center [710, 212] width 668 height 34
type input "Femke"
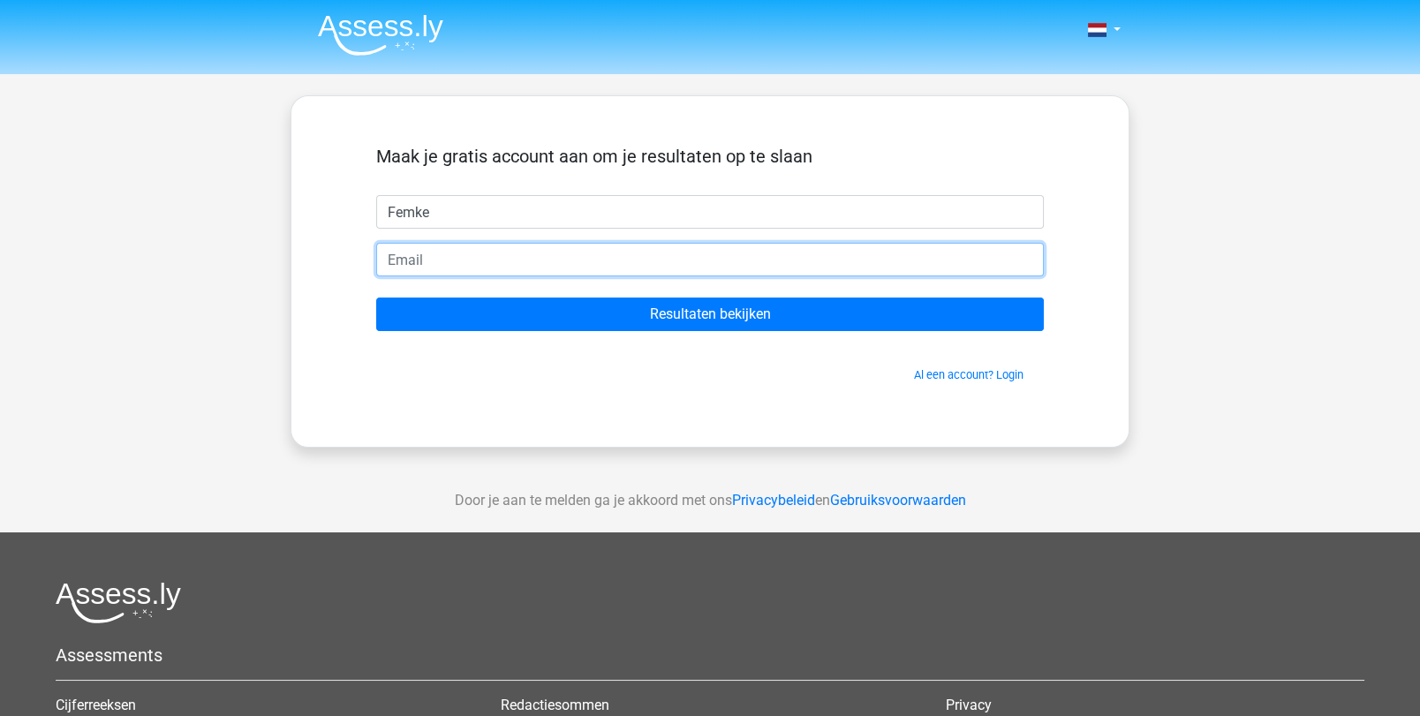
click at [522, 269] on input "email" at bounding box center [710, 260] width 668 height 34
type input "vandyckfemke@outlook.com"
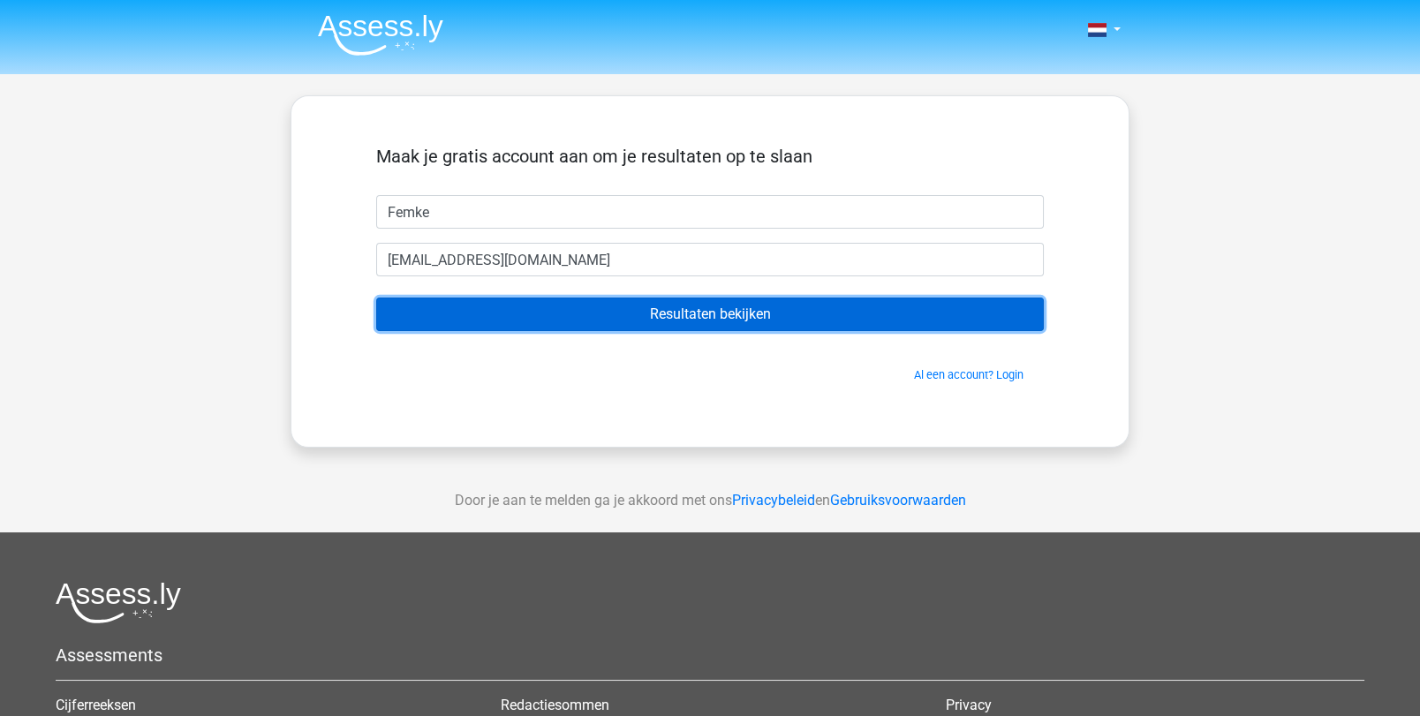
click at [601, 308] on input "Resultaten bekijken" at bounding box center [710, 315] width 668 height 34
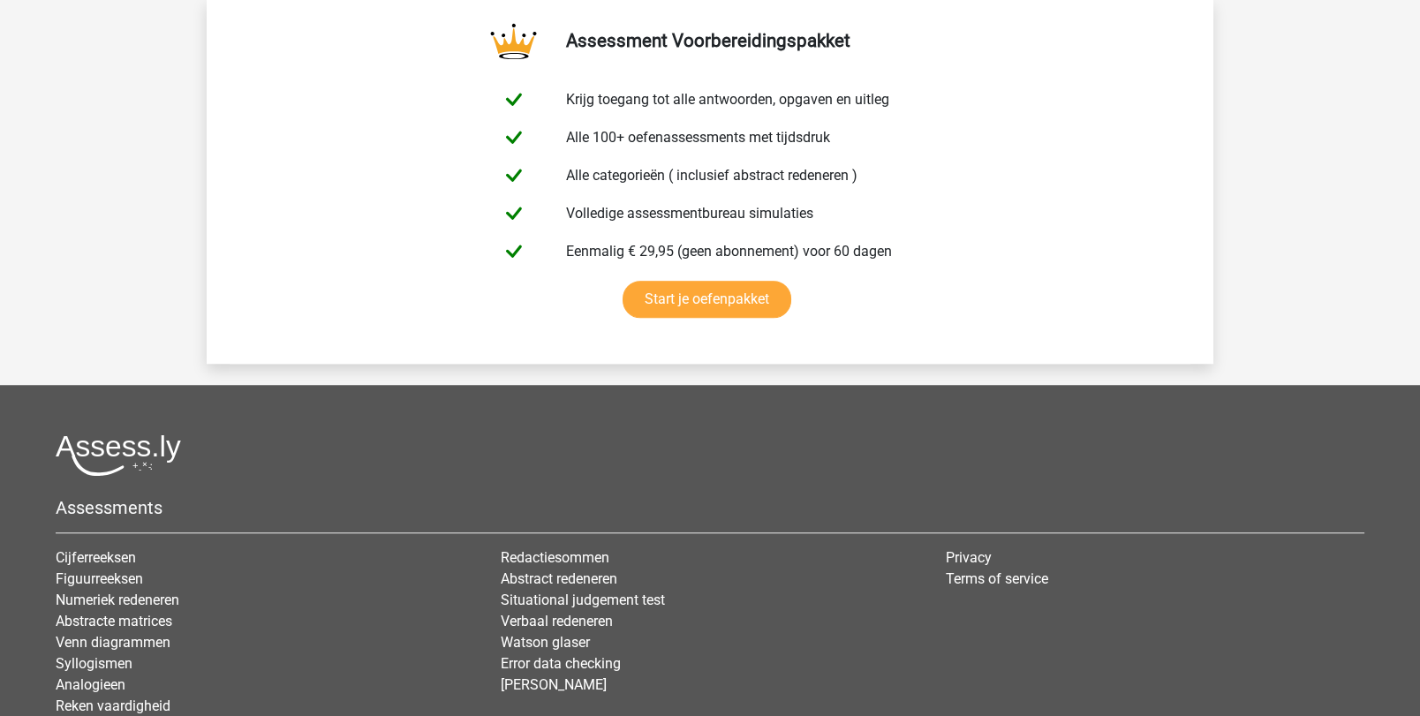
scroll to position [3040, 0]
